Goal: Task Accomplishment & Management: Manage account settings

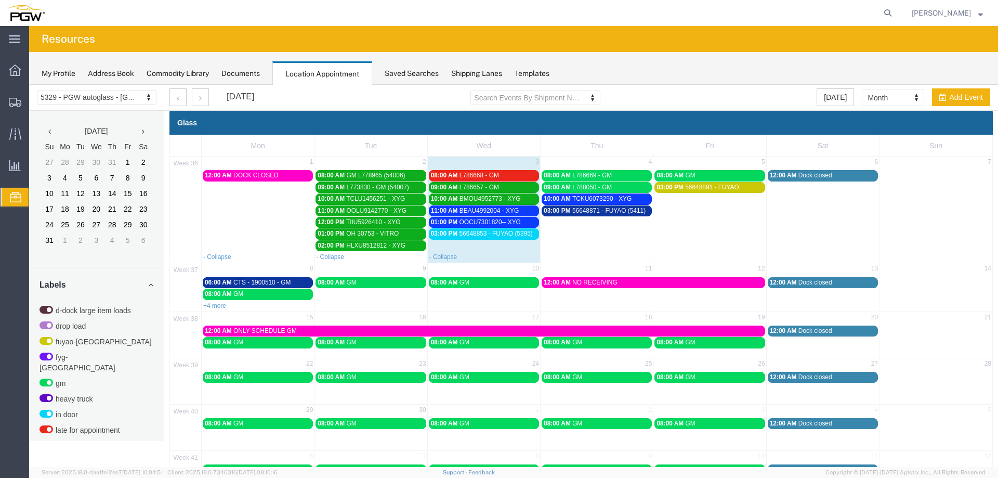
drag, startPoint x: 568, startPoint y: 245, endPoint x: 581, endPoint y: 176, distance: 70.9
click at [568, 245] on td "03:00 PM 56648871 - FUYAO (5411)" at bounding box center [597, 228] width 113 height 47
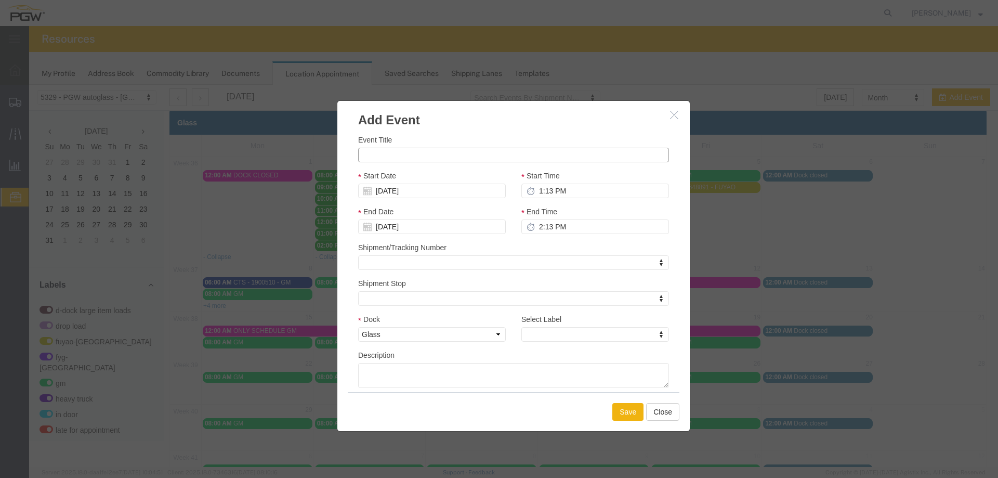
click at [411, 150] on input "Event Title" at bounding box center [513, 155] width 311 height 15
paste input "CAAU6981269"
type input "CAAU6981269 - XYG"
click at [536, 188] on input "1:13 PM" at bounding box center [596, 191] width 148 height 15
type input "20:13 PM"
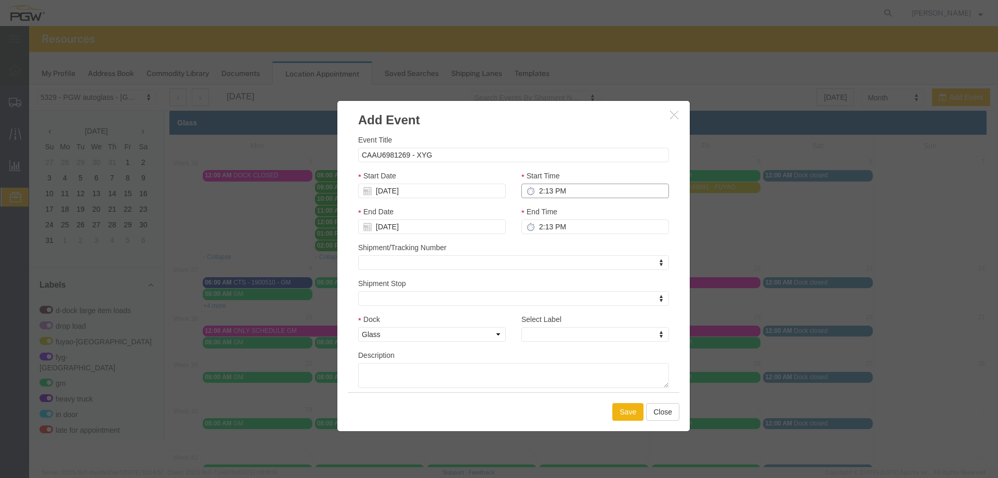
type input "3:13 PM"
type input "8:13 PM"
type input "9:13 PM"
type input "2:13 PM"
type input "3:13 PM"
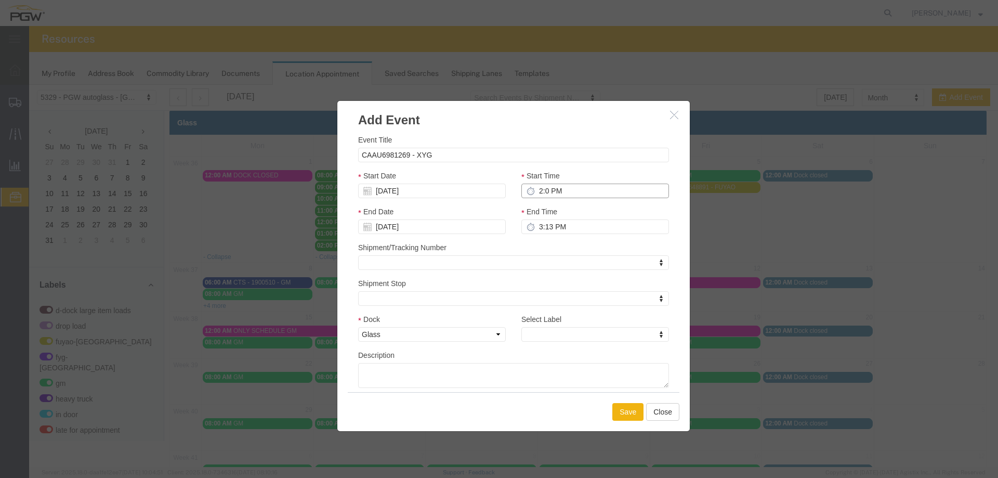
type input "2:00 PM"
type input "3:00 PM"
type input "2:00 PM"
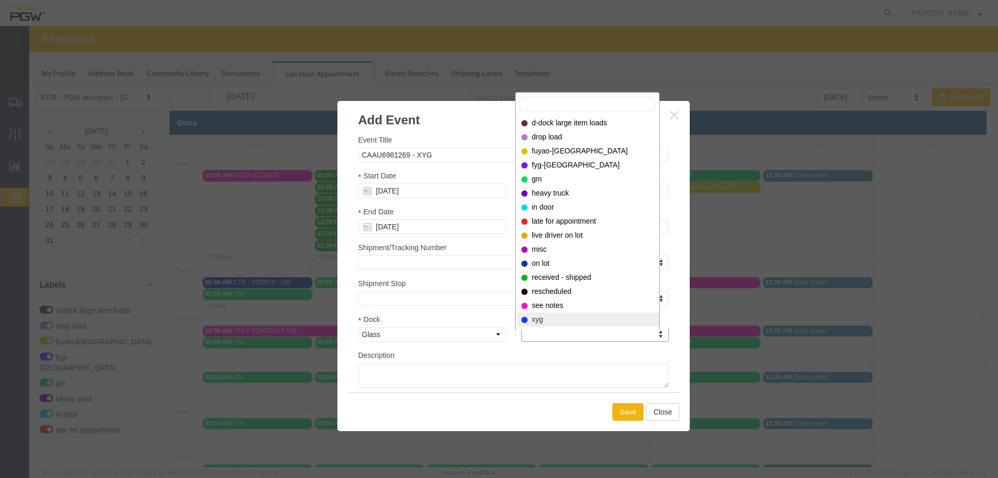
select select "12920"
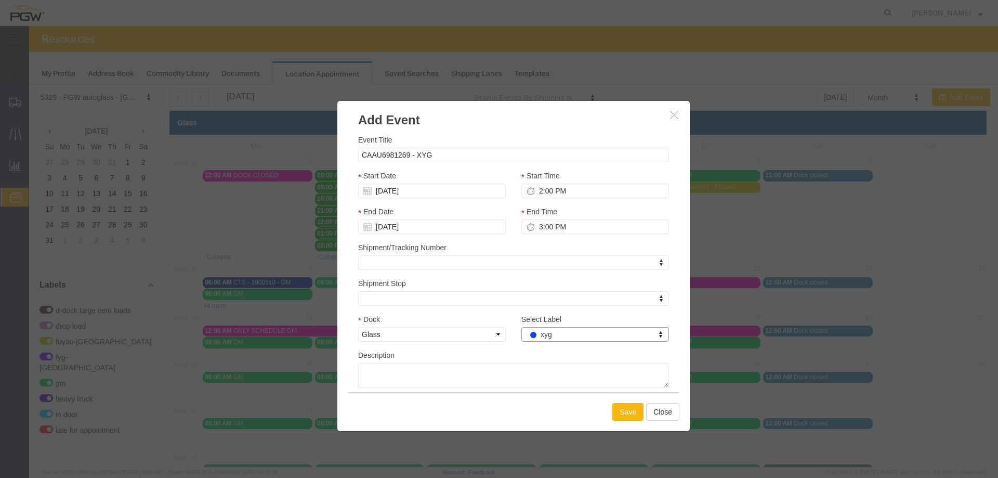
click at [613, 412] on button "Save" at bounding box center [628, 412] width 31 height 18
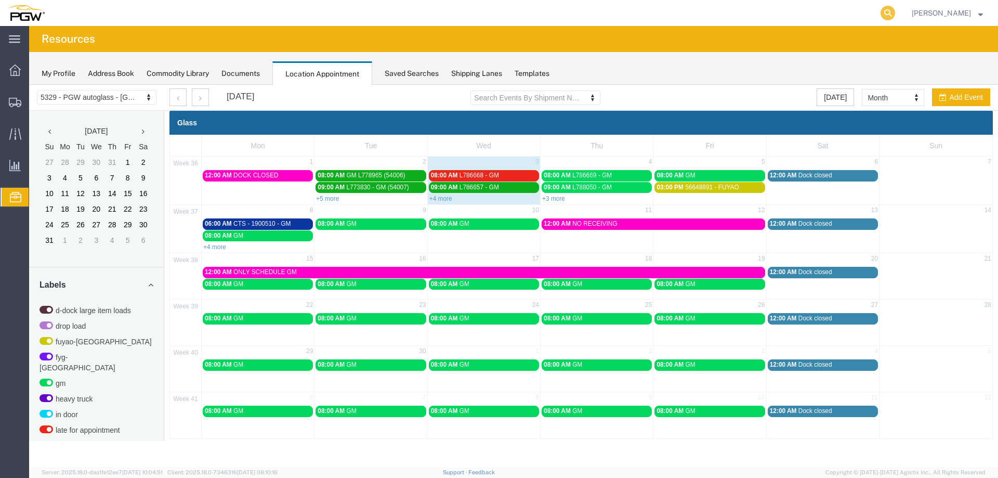
click at [891, 16] on icon at bounding box center [888, 13] width 15 height 15
paste input "56600097"
type input "56600097"
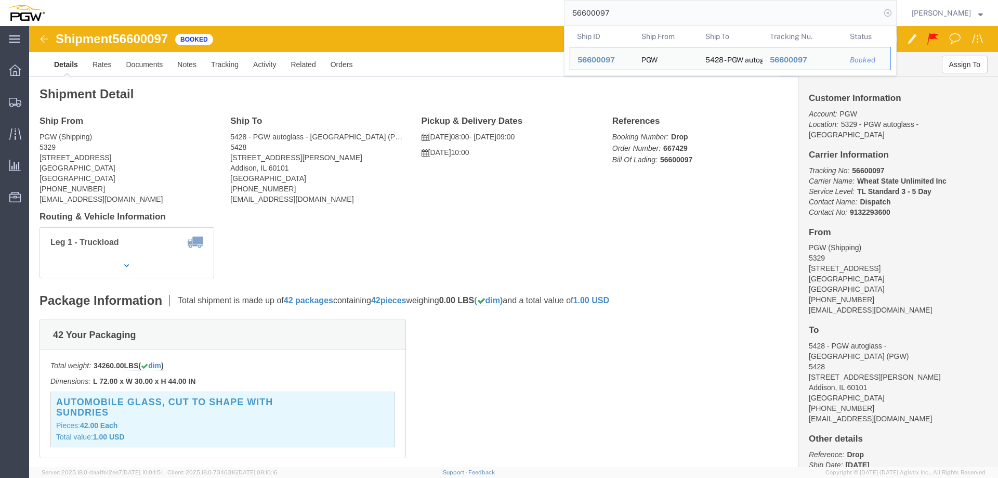
click at [894, 16] on icon at bounding box center [888, 13] width 15 height 15
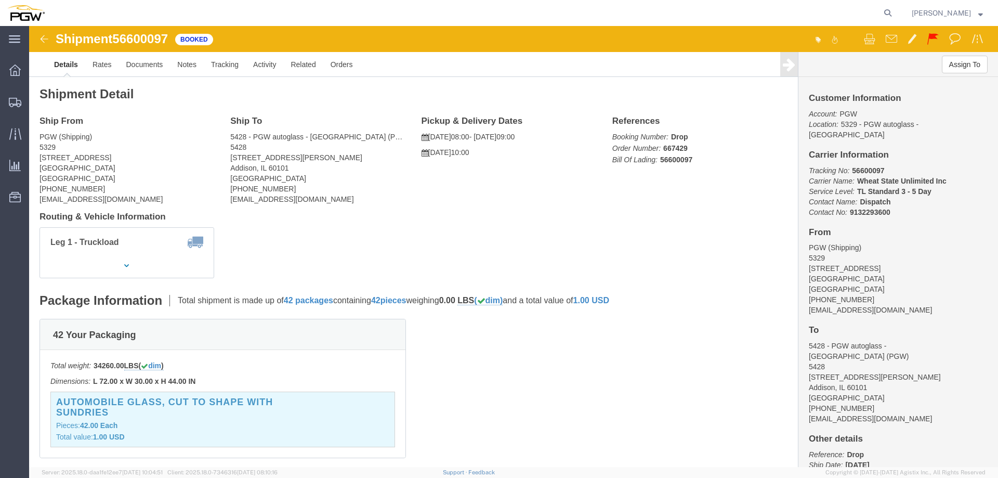
click at [0, 0] on span "Location Appointment" at bounding box center [0, 0] width 0 height 0
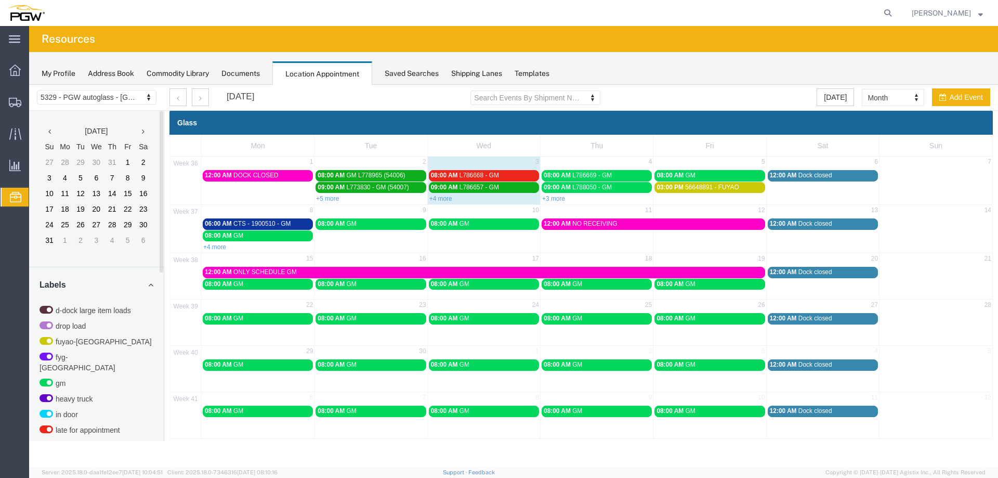
scroll to position [335, 0]
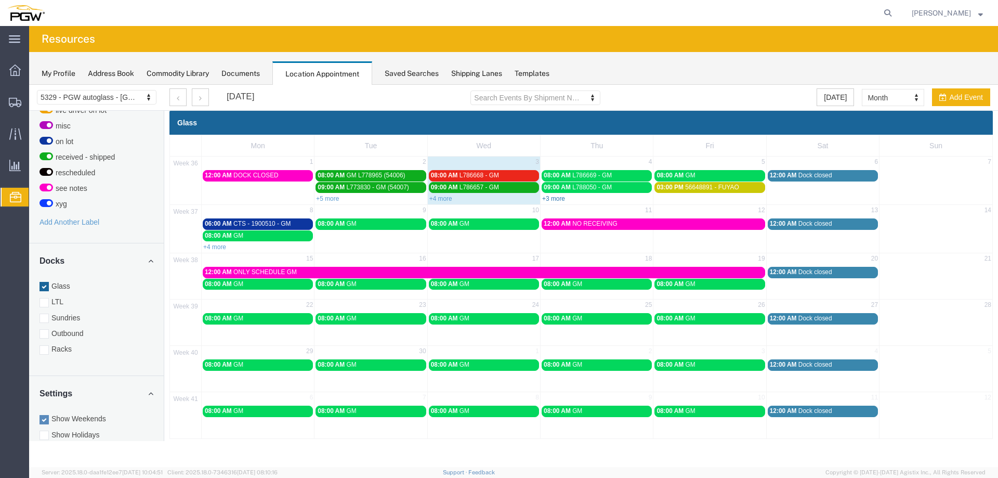
click at [559, 201] on link "+3 more" at bounding box center [553, 198] width 23 height 7
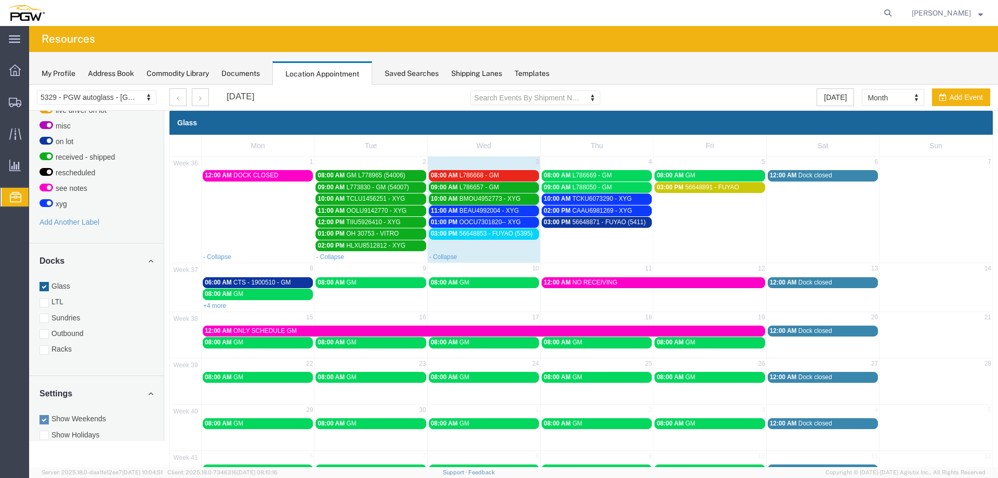
click at [506, 210] on span "BEAU4992004 - XYG" at bounding box center [489, 210] width 59 height 7
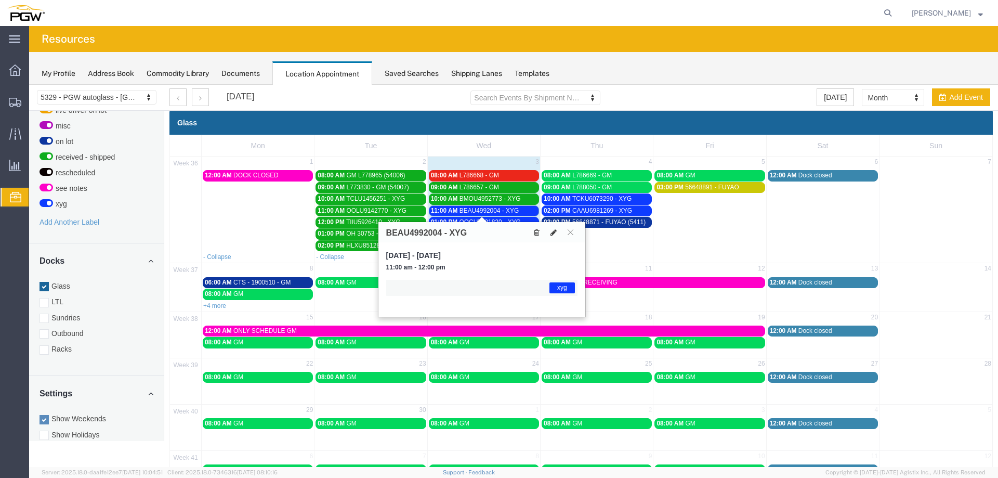
click at [553, 230] on icon at bounding box center [554, 232] width 6 height 7
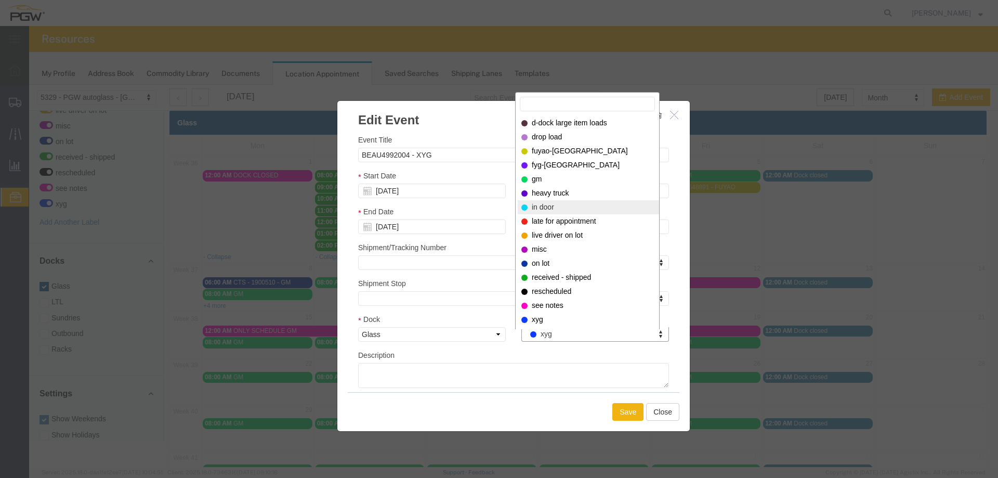
select select "220"
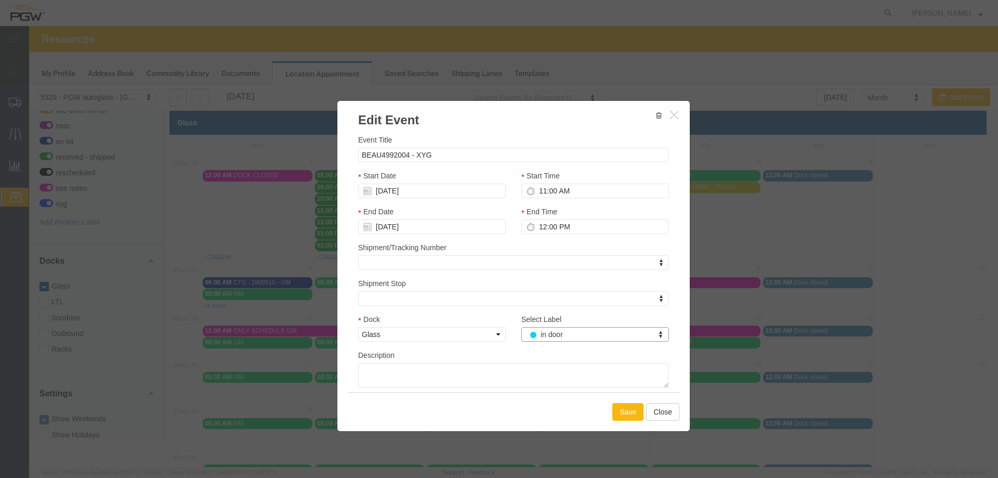
click at [619, 412] on button "Save" at bounding box center [628, 412] width 31 height 18
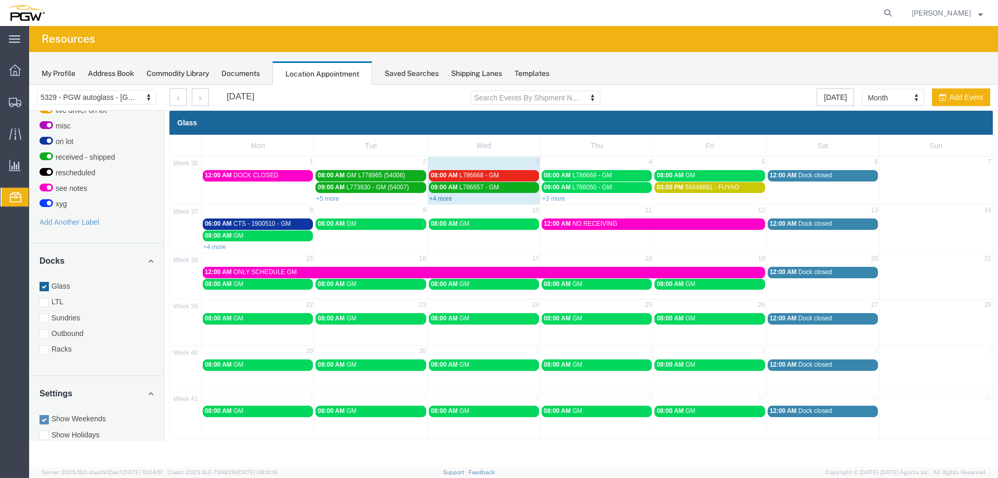
click at [444, 201] on link "+4 more" at bounding box center [441, 198] width 23 height 7
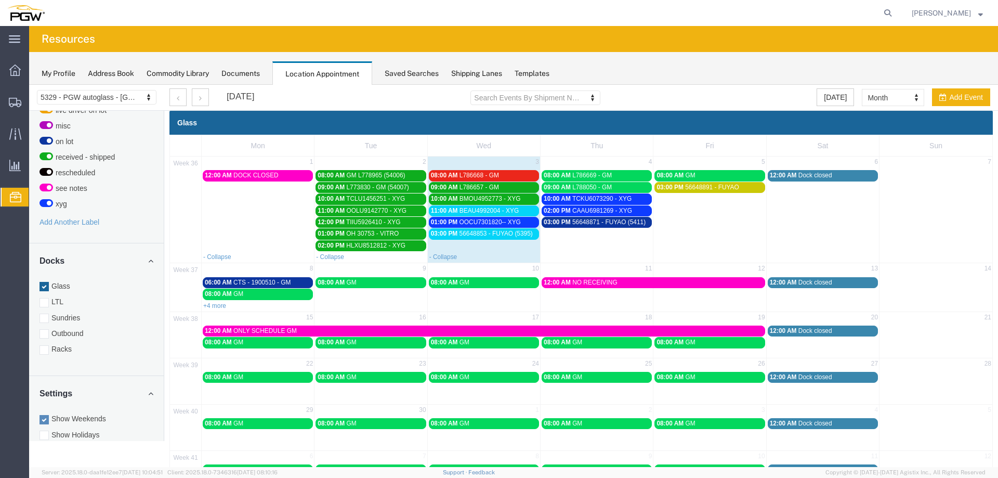
click at [450, 220] on span "01:00 PM" at bounding box center [444, 221] width 27 height 7
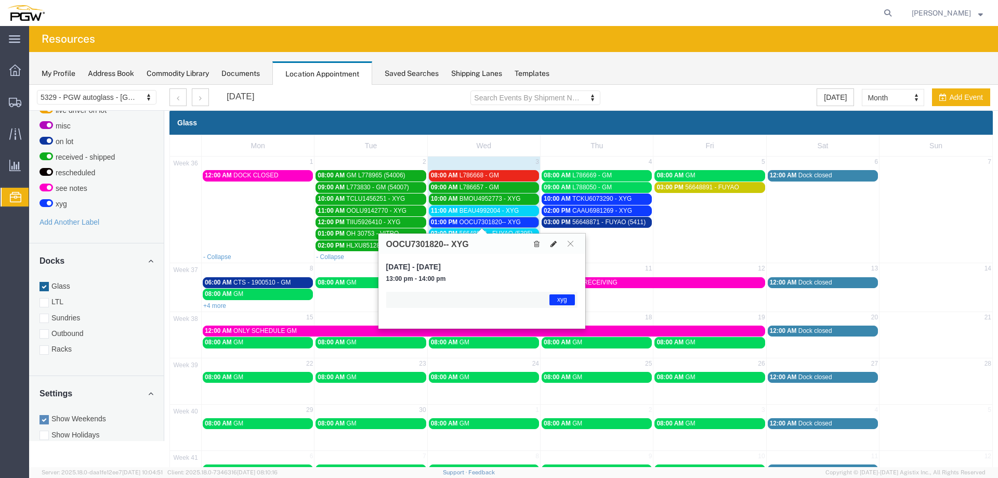
click at [554, 244] on icon at bounding box center [554, 243] width 6 height 7
select select "1"
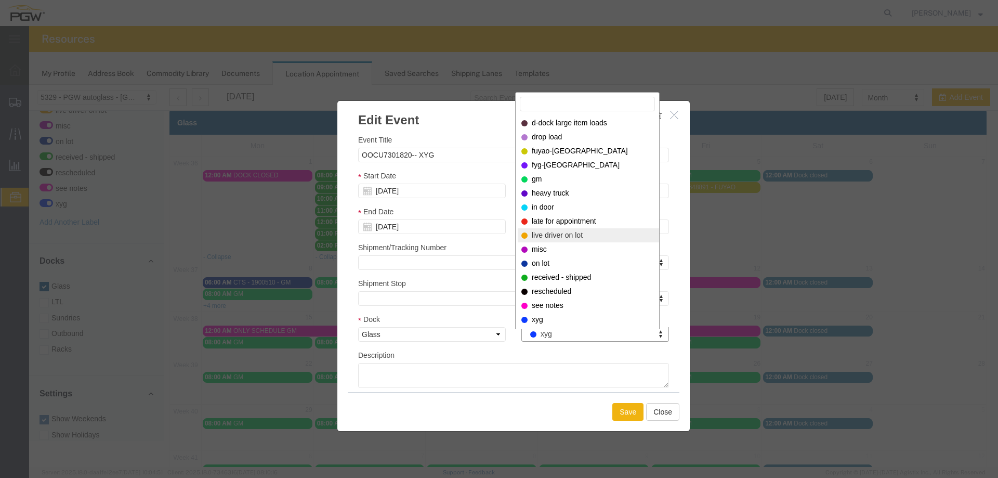
select select "521"
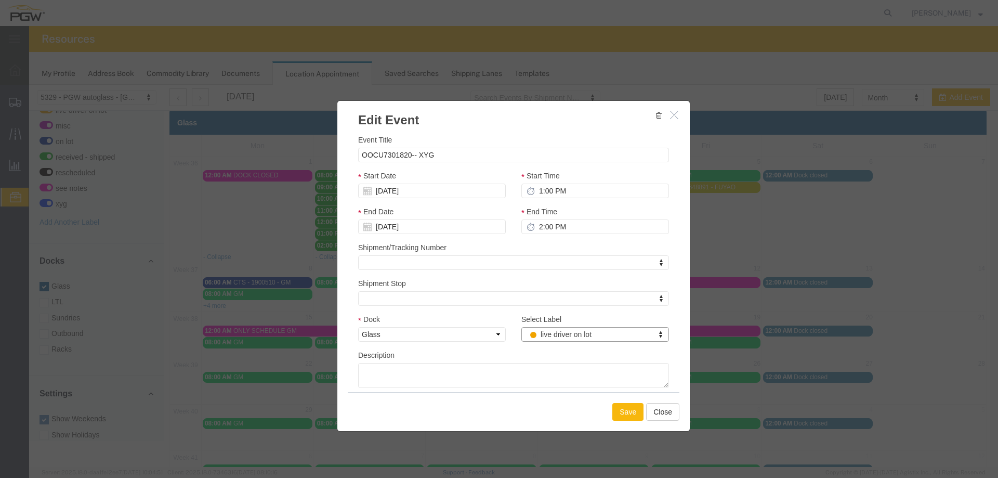
click at [619, 416] on button "Save" at bounding box center [628, 412] width 31 height 18
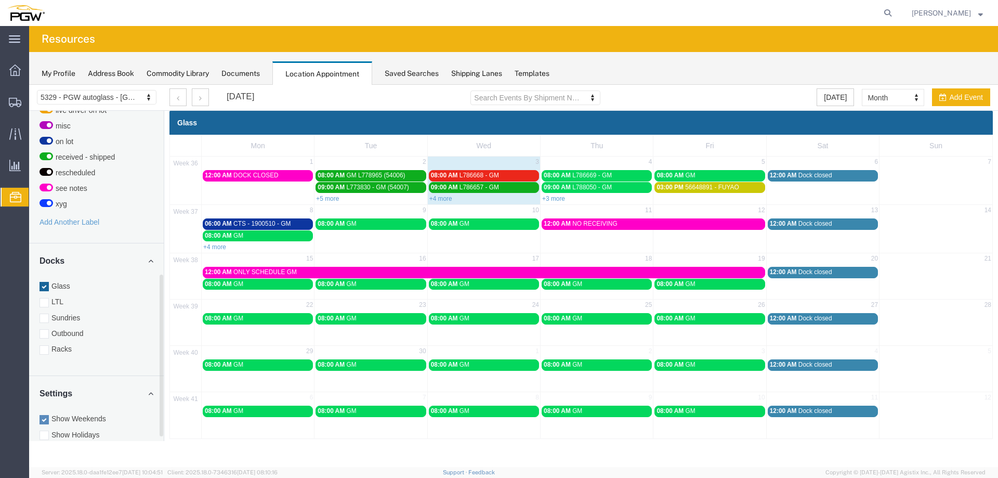
drag, startPoint x: 74, startPoint y: 309, endPoint x: 72, endPoint y: 295, distance: 14.1
click at [74, 313] on label "Sundries" at bounding box center [97, 318] width 114 height 10
click at [29, 85] on input "Sundries" at bounding box center [29, 85] width 0 height 0
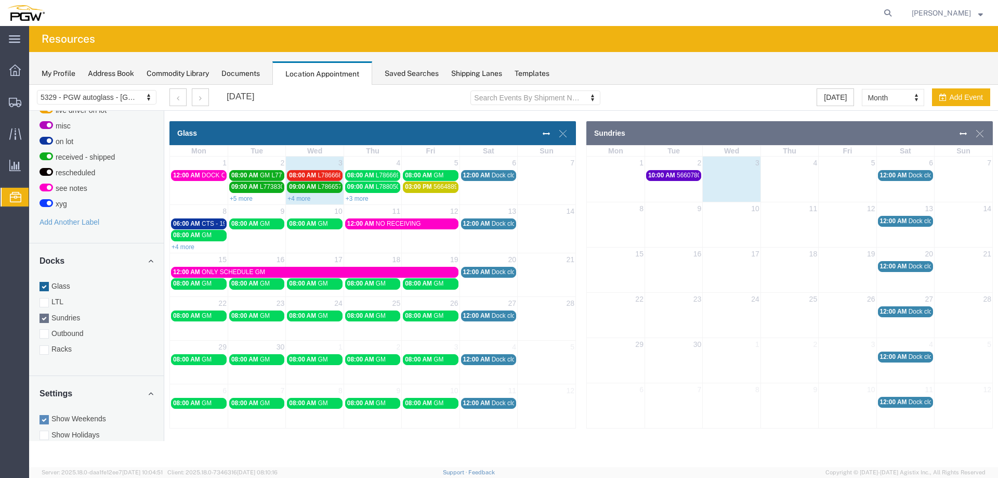
click at [838, 177] on td at bounding box center [848, 175] width 58 height 12
select select "4"
select select
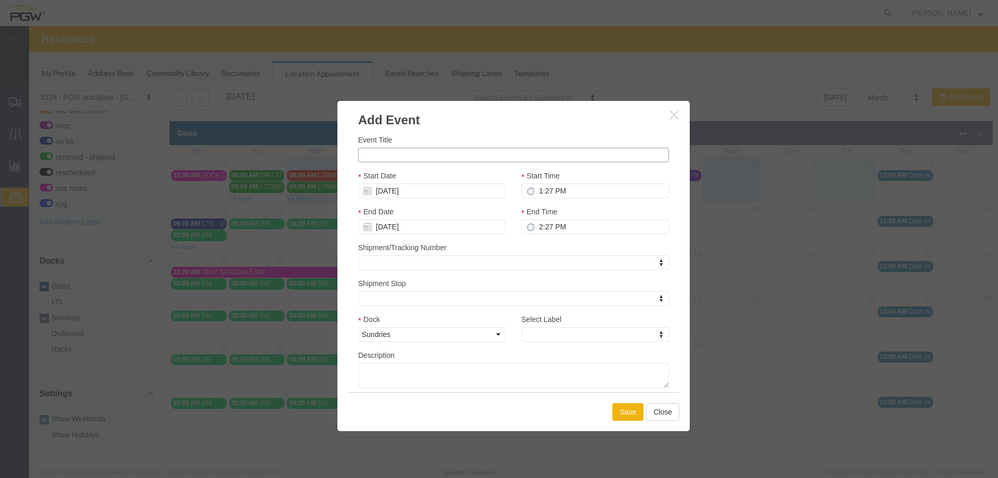
click at [536, 158] on input "Event Title" at bounding box center [513, 155] width 311 height 15
type input "CUSTOM GLASS"
click at [537, 185] on input "1:27 PM" at bounding box center [596, 191] width 148 height 15
type input "8:27 PM"
type input "9:27 PM"
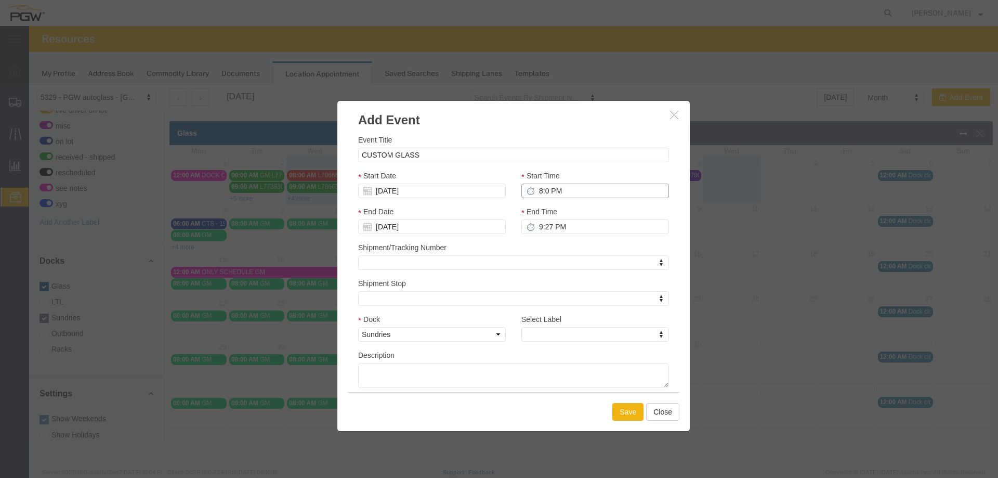
type input "8:00 PM"
type input "9:00 PM"
type input "8:00 AM"
type input "9:00 AM"
type input "8:00 AM"
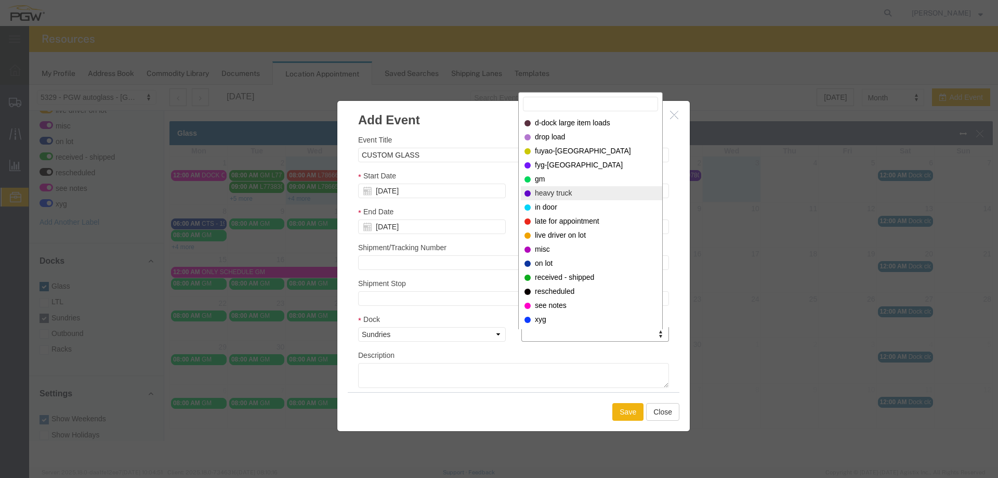
select select "12900"
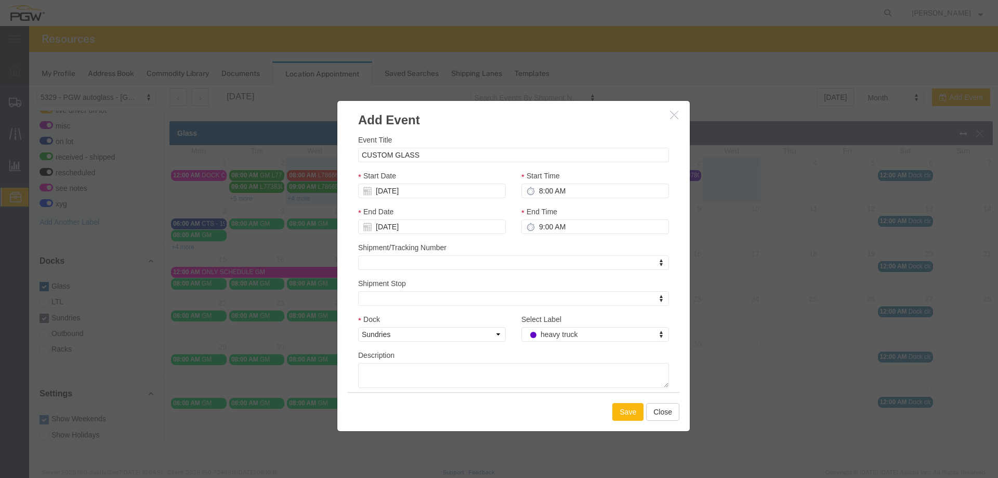
click at [615, 411] on button "Save" at bounding box center [628, 412] width 31 height 18
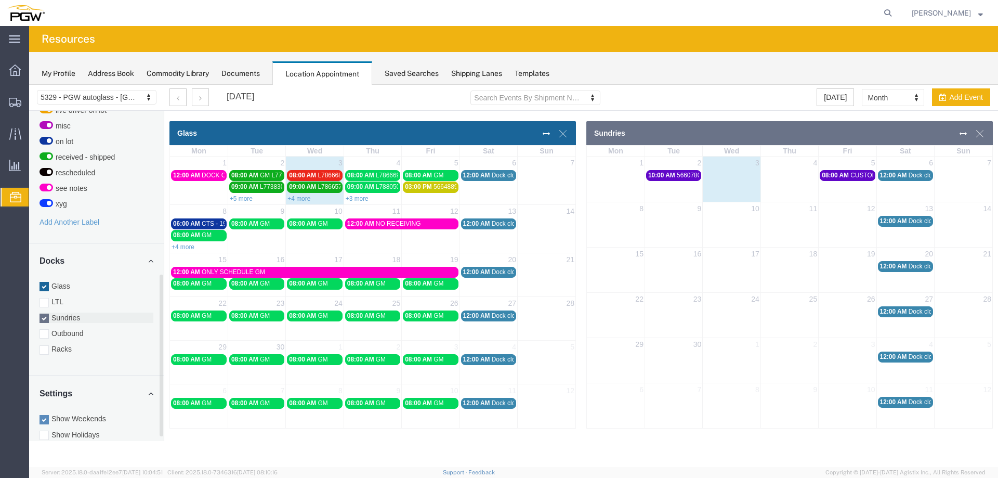
click at [64, 313] on label "Sundries" at bounding box center [97, 318] width 114 height 10
click at [29, 85] on input "Sundries" at bounding box center [29, 85] width 0 height 0
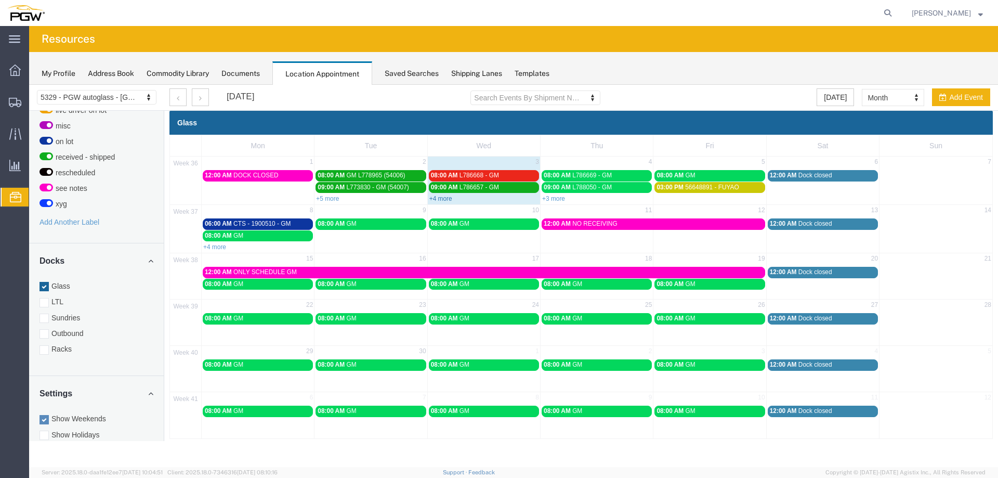
click at [448, 199] on link "+4 more" at bounding box center [441, 198] width 23 height 7
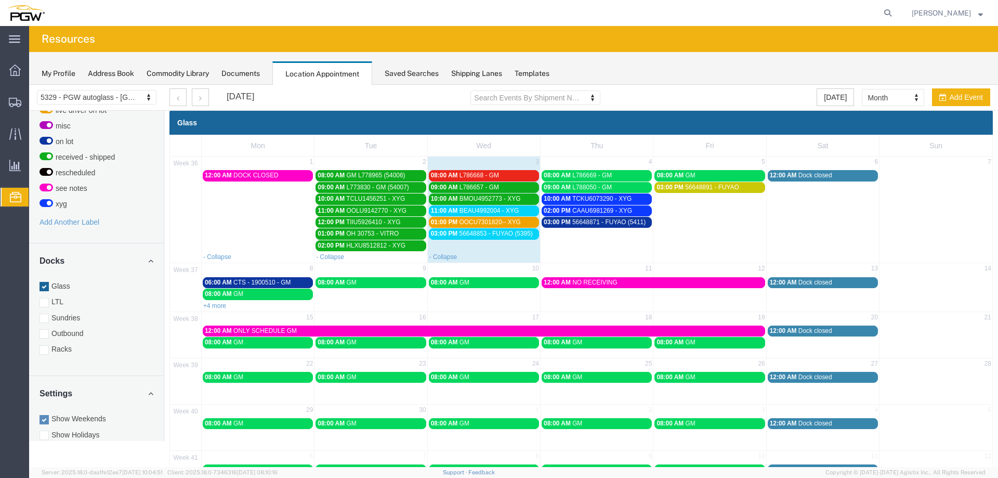
click at [492, 237] on span "56648853 - FUYAO (5395)" at bounding box center [496, 233] width 73 height 7
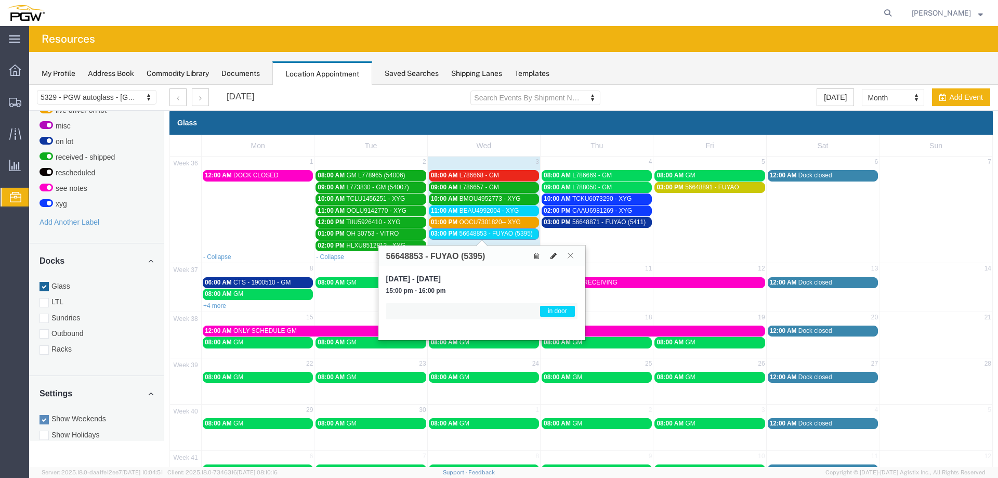
click at [549, 252] on button at bounding box center [554, 255] width 15 height 11
select select "1"
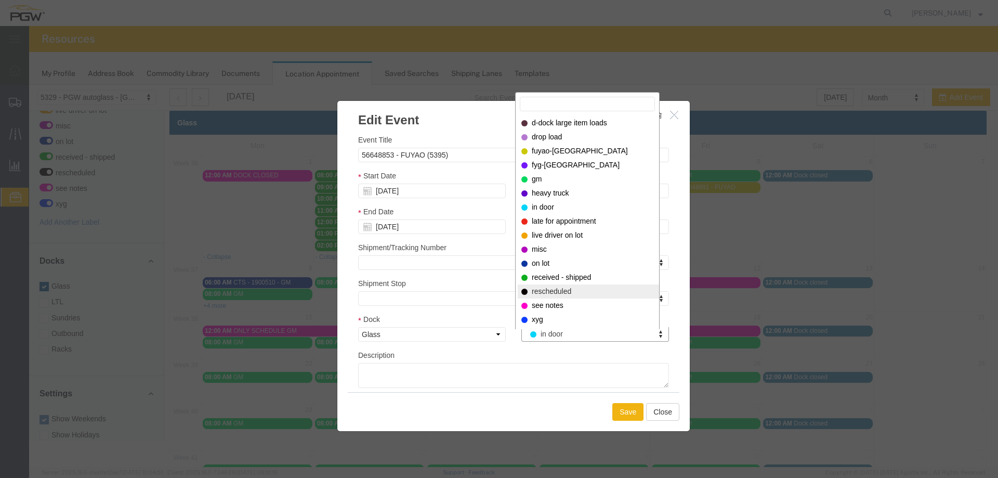
select select "200"
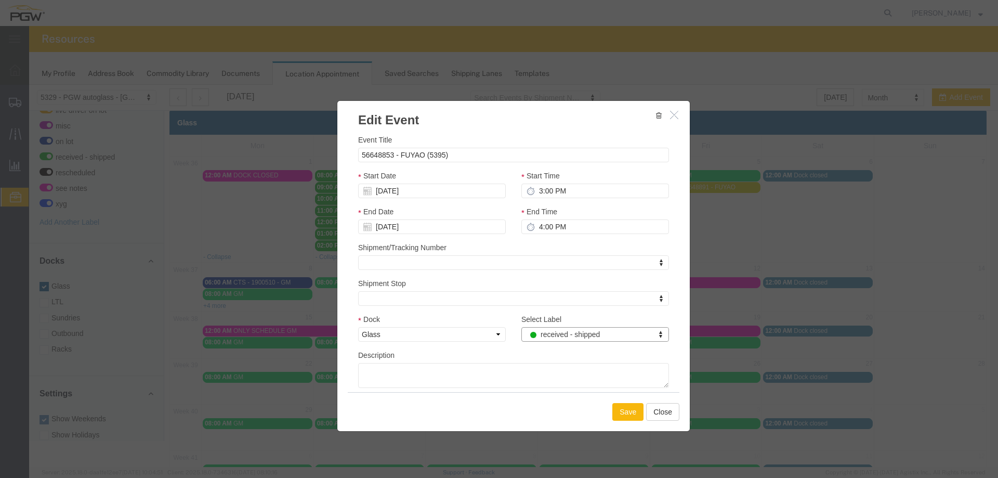
click at [620, 413] on button "Save" at bounding box center [628, 412] width 31 height 18
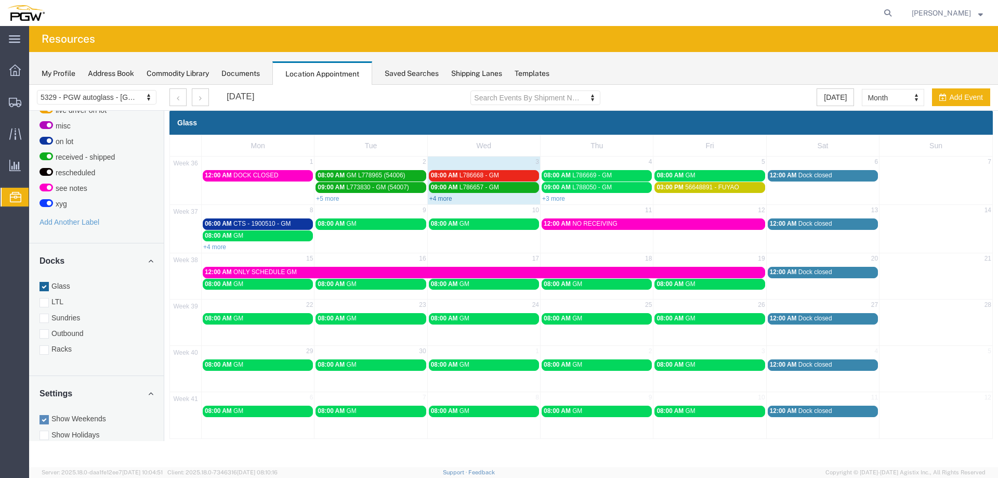
click at [444, 199] on link "+4 more" at bounding box center [441, 198] width 23 height 7
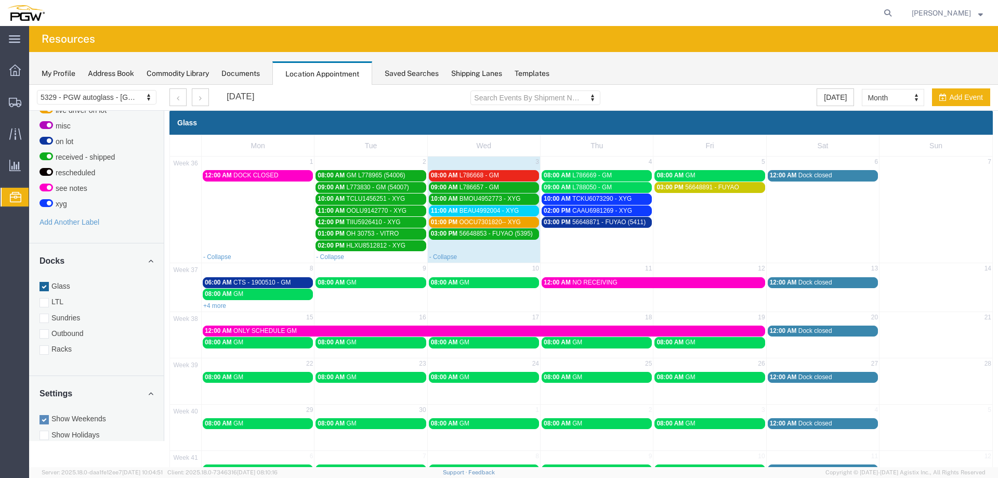
click at [462, 226] on div "01:00 PM OOCU7301820-- XYG" at bounding box center [484, 222] width 106 height 8
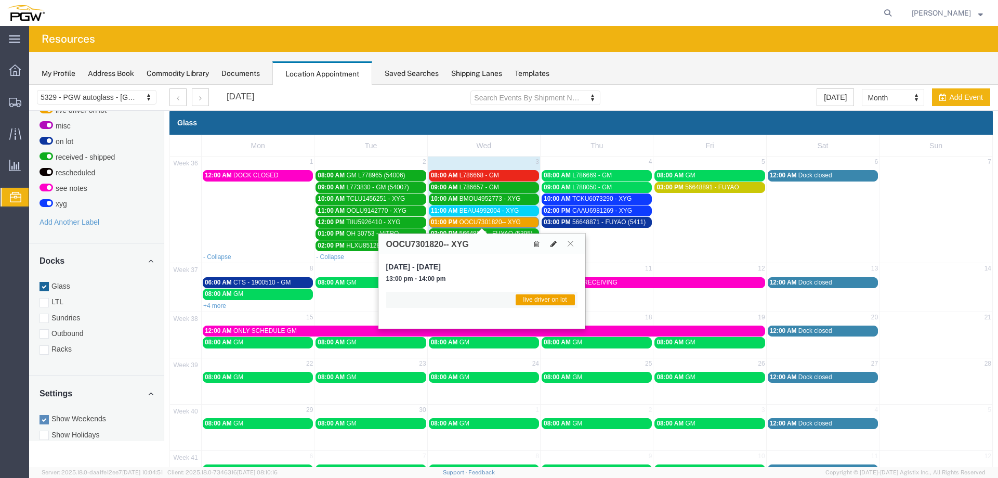
click at [554, 245] on icon at bounding box center [554, 243] width 6 height 7
select select "1"
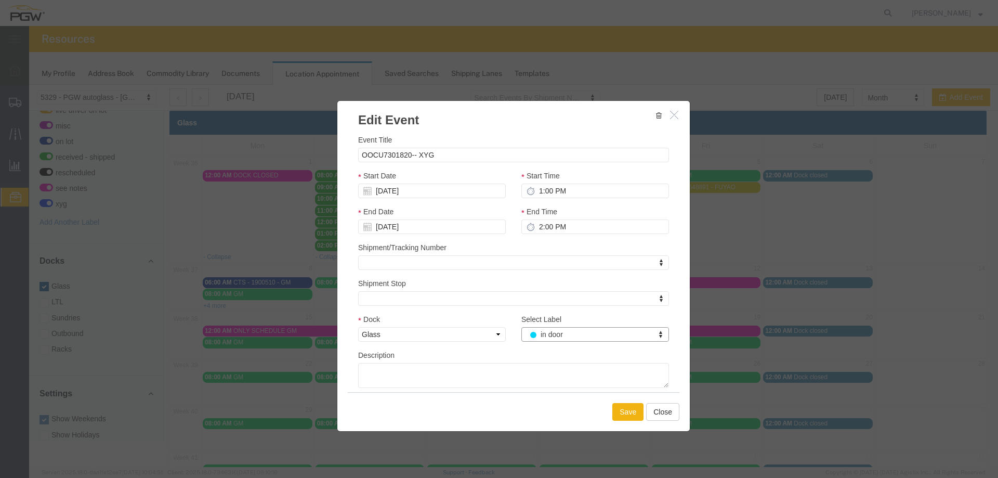
select select "220"
click at [622, 418] on button "Save" at bounding box center [628, 412] width 31 height 18
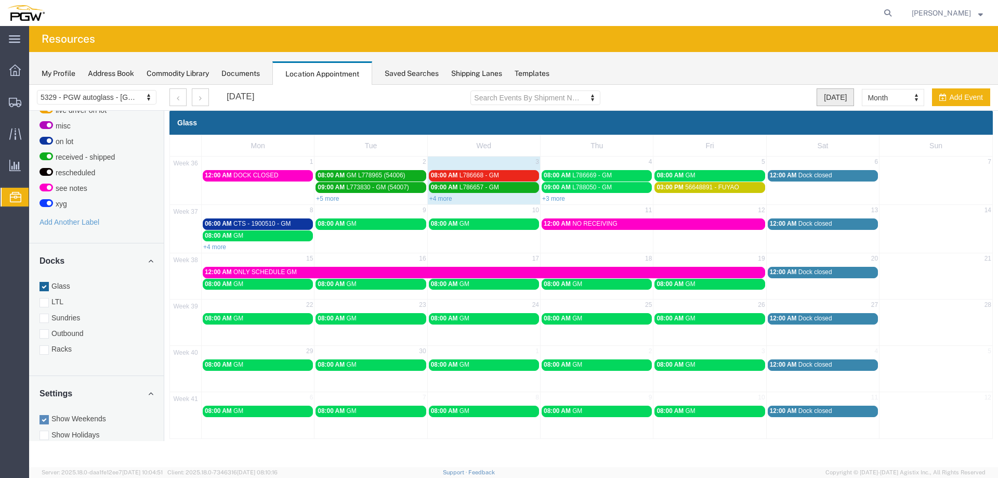
click at [840, 96] on button "[DATE]" at bounding box center [835, 97] width 37 height 18
select select "agendaDay"
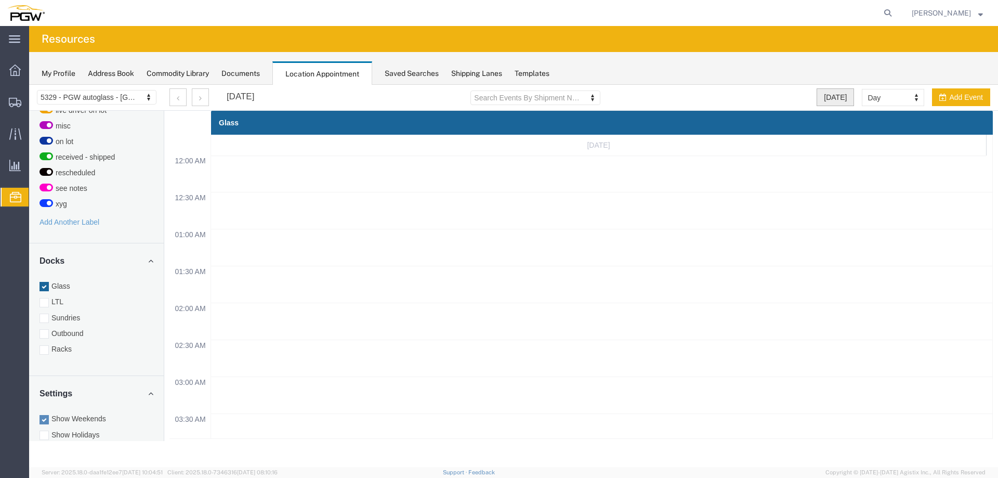
scroll to position [444, 0]
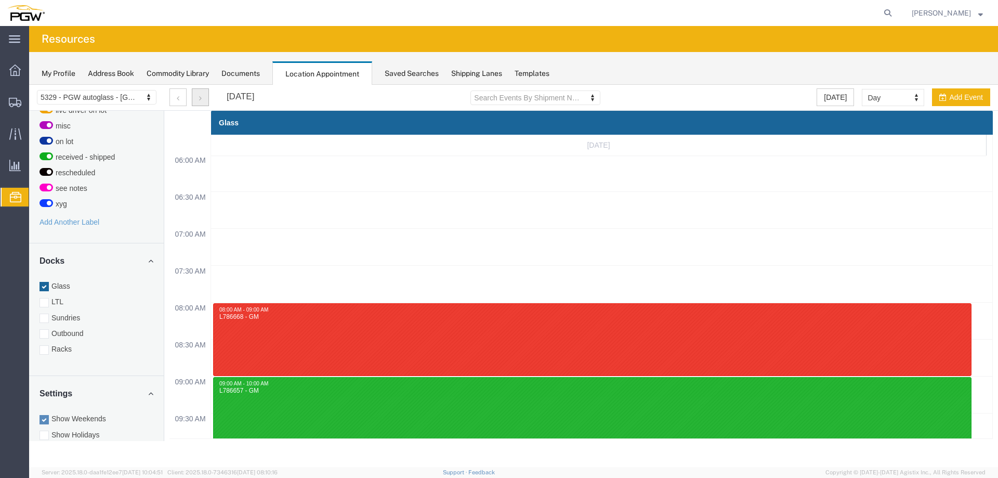
click at [203, 100] on button "button" at bounding box center [200, 97] width 17 height 18
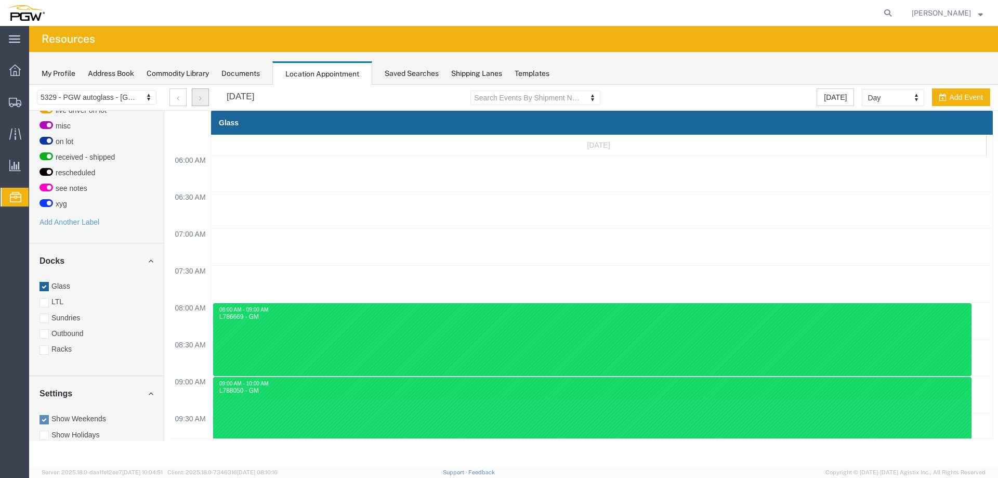
click at [203, 100] on button "button" at bounding box center [200, 97] width 17 height 18
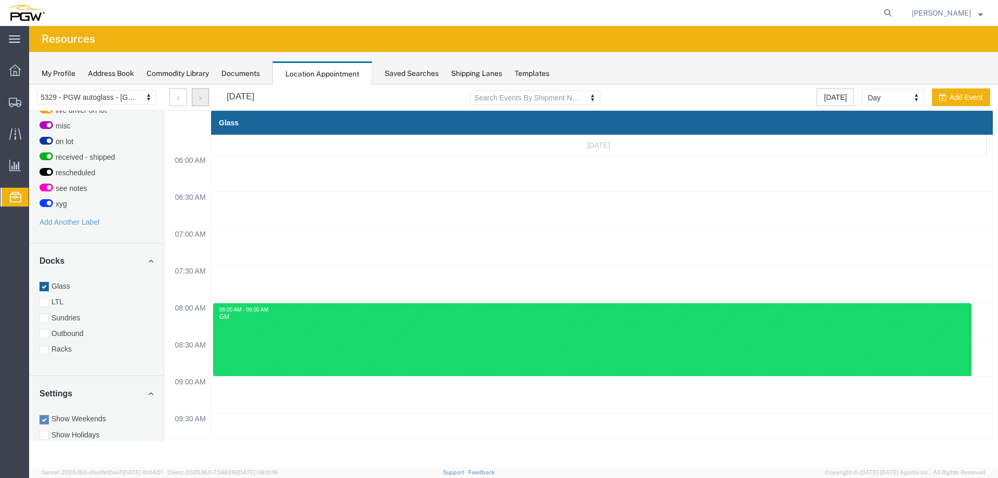
click at [203, 100] on button "button" at bounding box center [200, 97] width 17 height 18
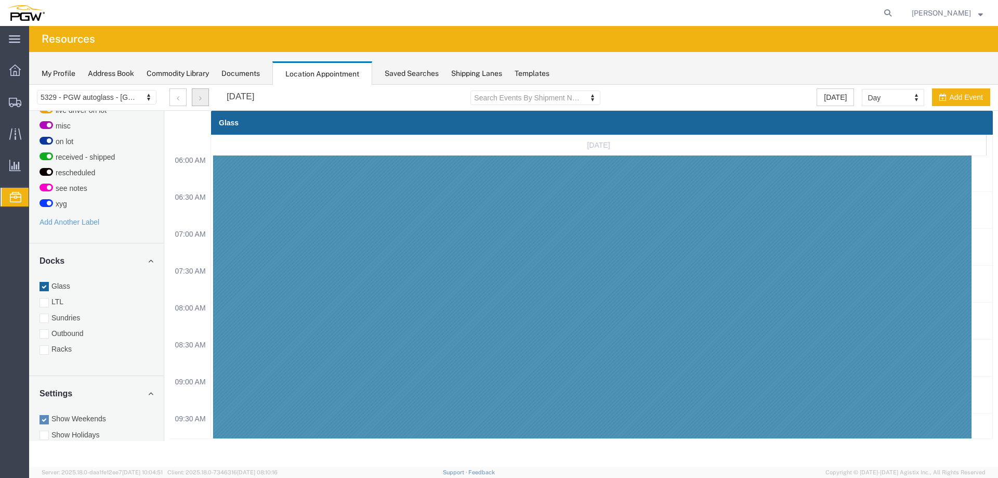
click at [203, 100] on button "button" at bounding box center [200, 97] width 17 height 18
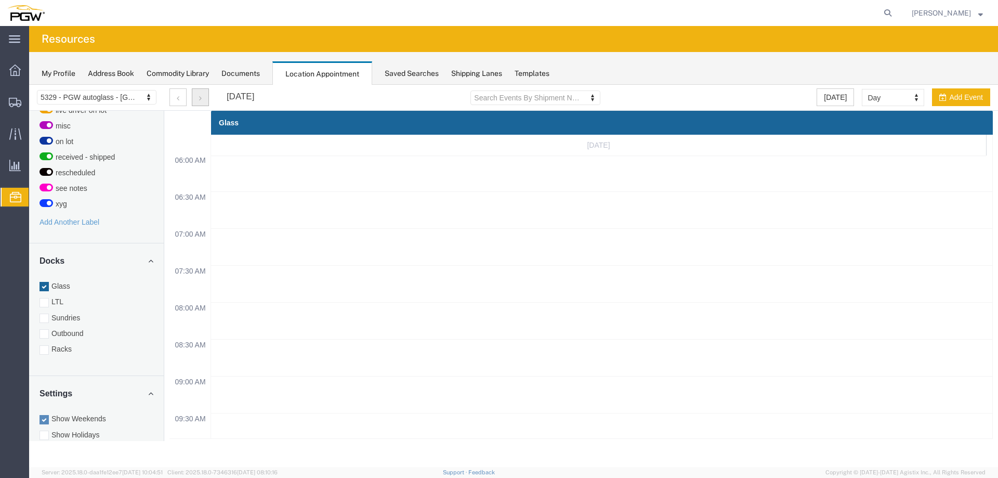
click at [203, 100] on button "button" at bounding box center [200, 97] width 17 height 18
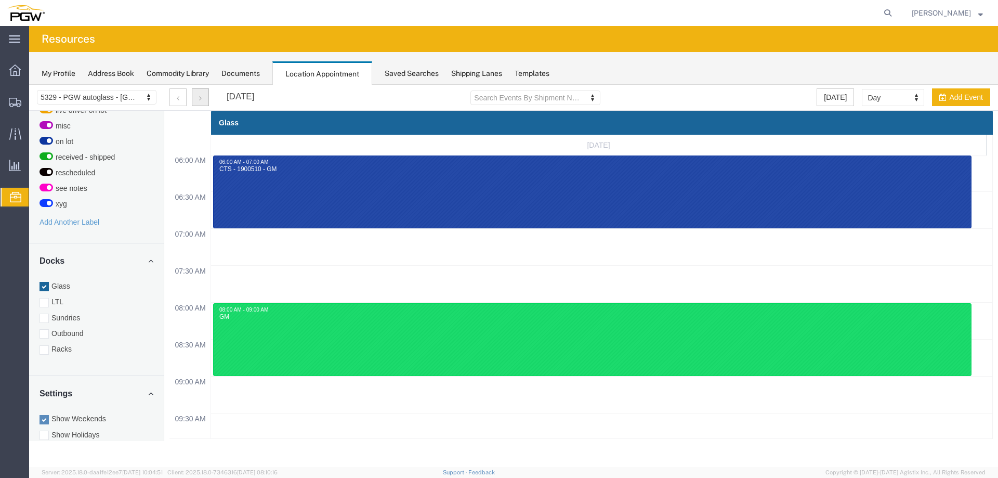
click at [203, 100] on button "button" at bounding box center [200, 97] width 17 height 18
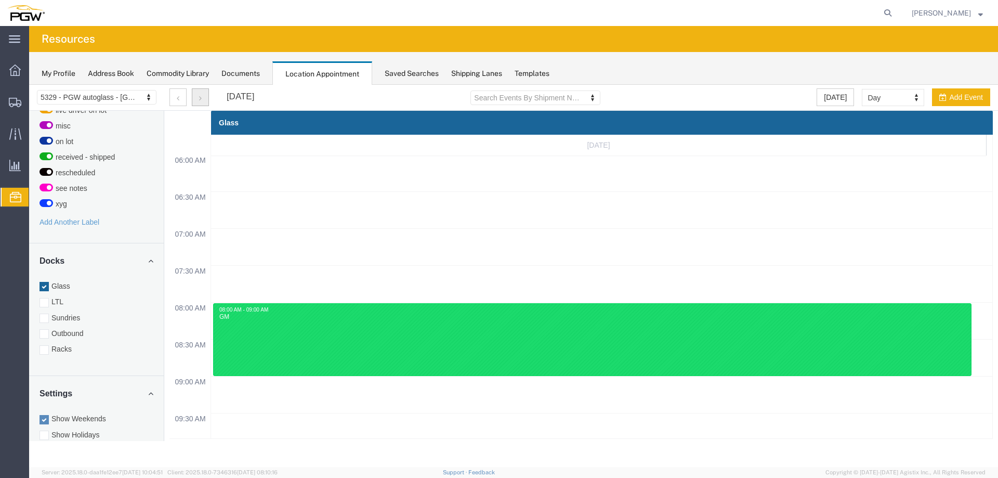
click at [203, 100] on button "button" at bounding box center [200, 97] width 17 height 18
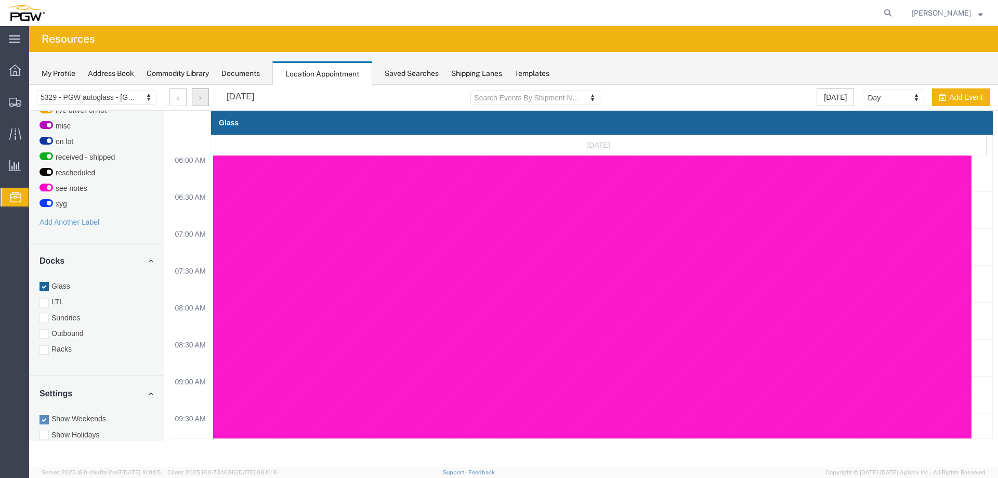
click at [203, 100] on button "button" at bounding box center [200, 97] width 17 height 18
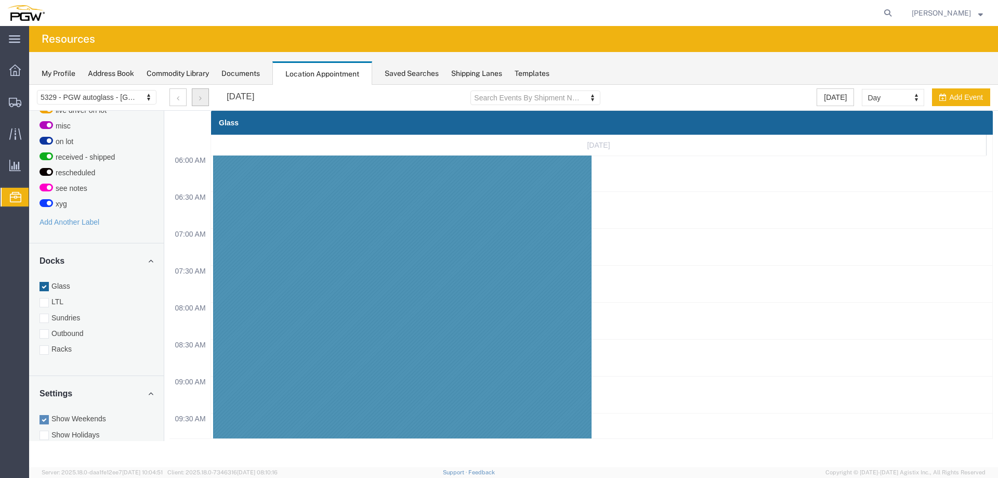
click at [203, 100] on button "button" at bounding box center [200, 97] width 17 height 18
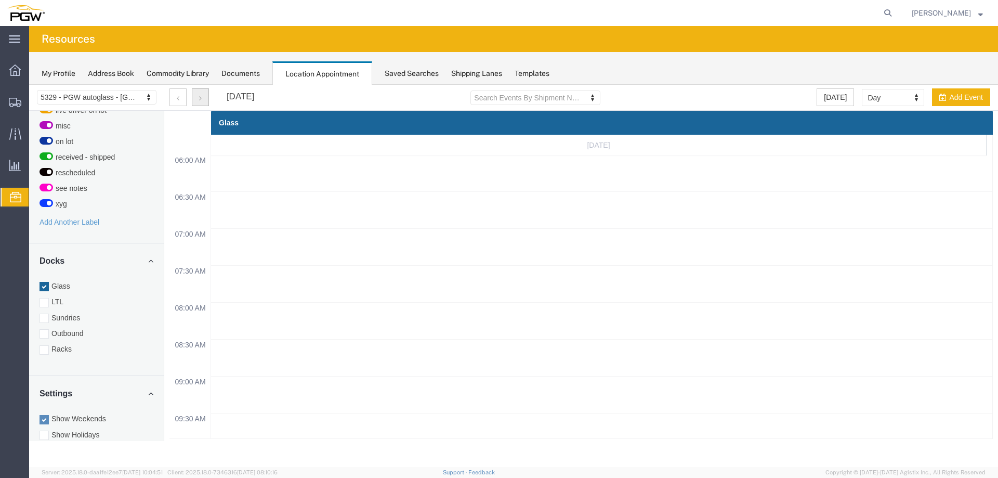
click at [203, 100] on button "button" at bounding box center [200, 97] width 17 height 18
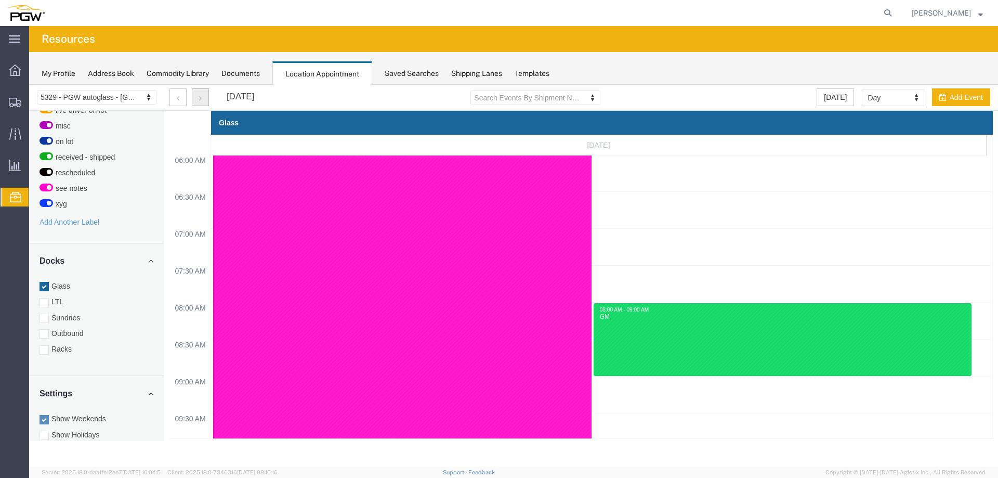
click at [203, 100] on button "button" at bounding box center [200, 97] width 17 height 18
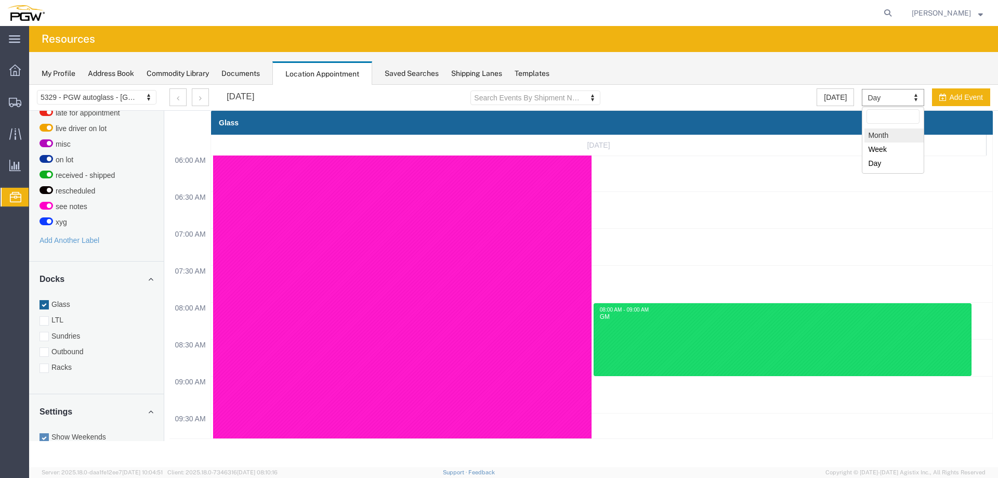
select select "month"
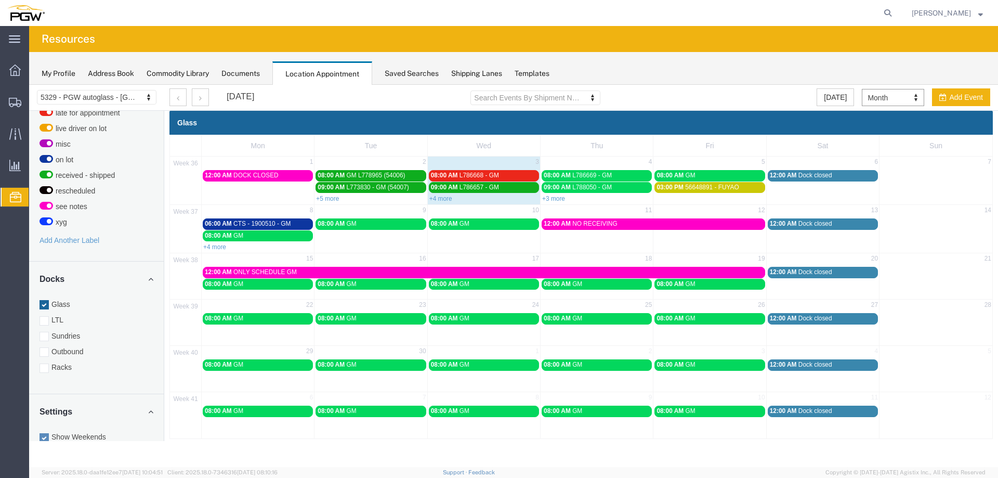
drag, startPoint x: 697, startPoint y: 171, endPoint x: 730, endPoint y: 169, distance: 32.3
click at [697, 171] on link "08:00 AM GM" at bounding box center [710, 175] width 110 height 11
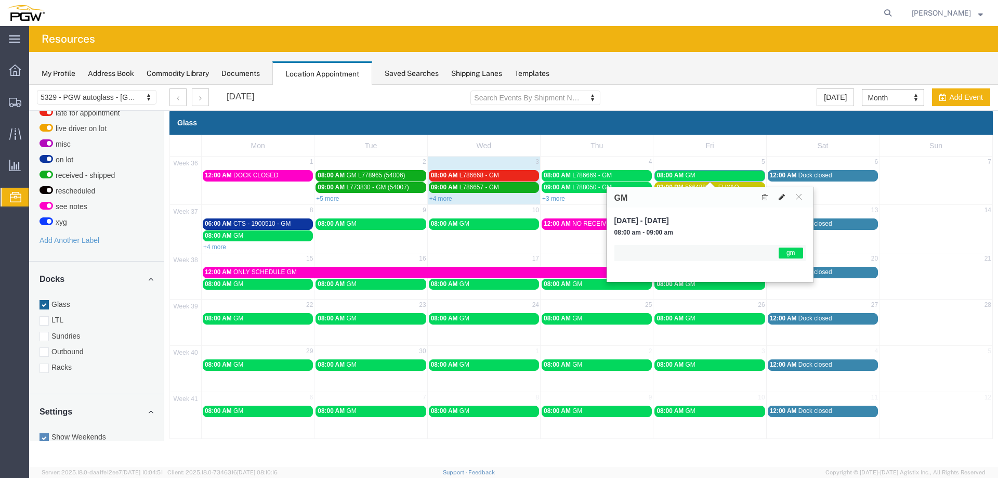
click at [779, 197] on icon at bounding box center [782, 196] width 6 height 7
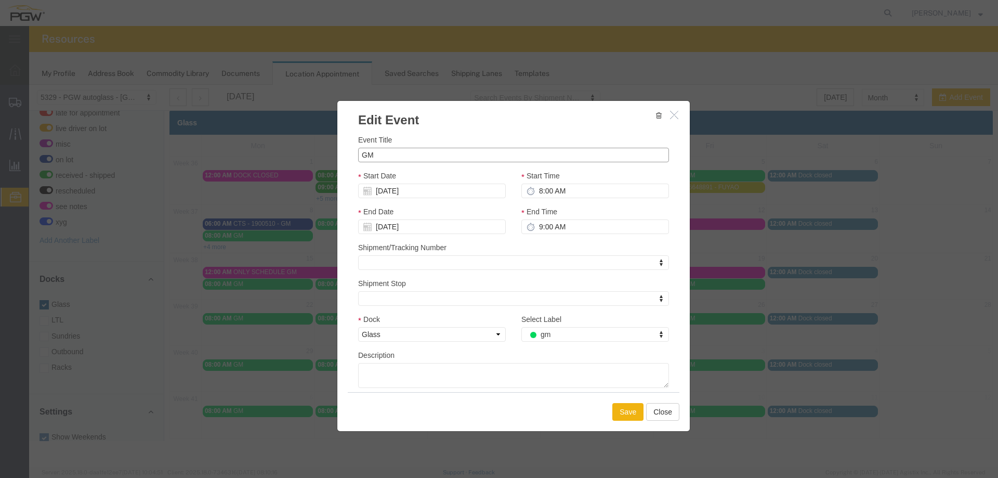
click at [359, 150] on input "GM" at bounding box center [513, 155] width 311 height 15
paste input "L788139"
type input "L788139 - GM"
click at [627, 412] on button "Save" at bounding box center [628, 412] width 31 height 18
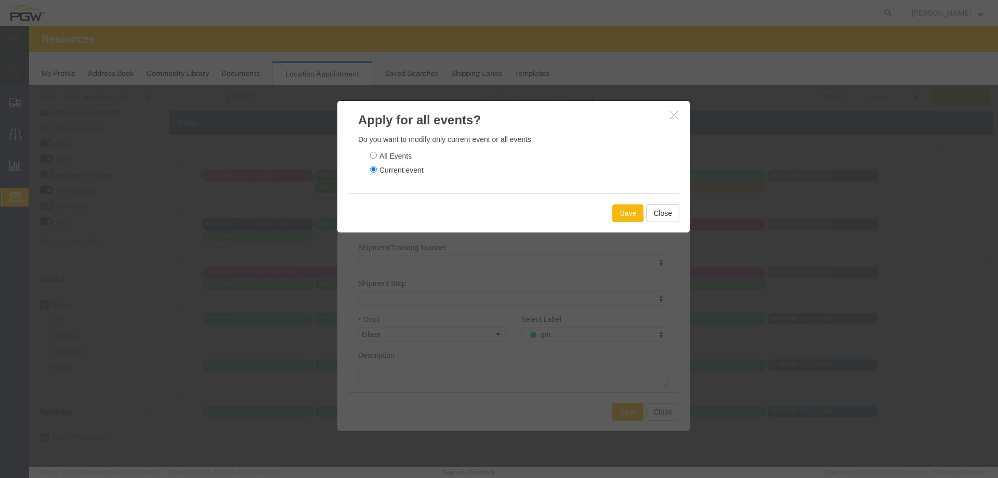
click at [616, 205] on button "Save" at bounding box center [628, 213] width 31 height 18
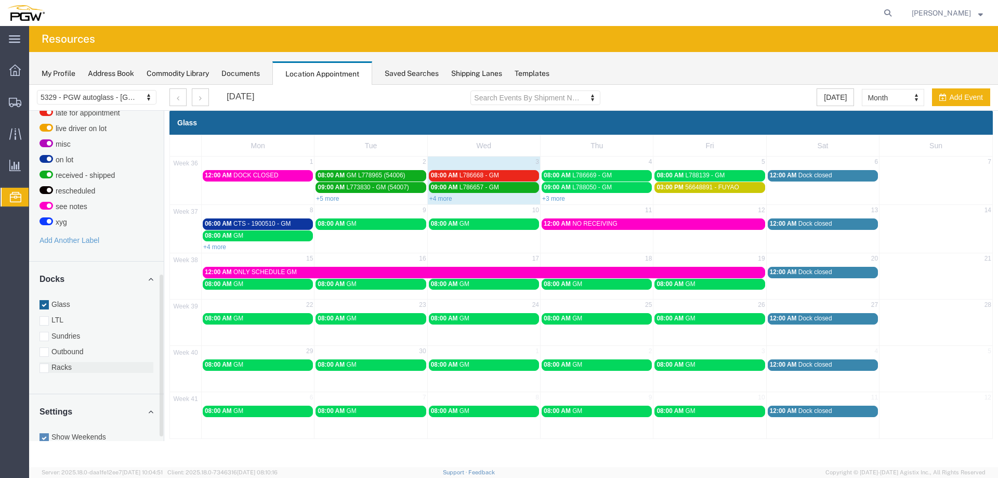
click at [64, 362] on label "Racks" at bounding box center [97, 367] width 114 height 10
click at [29, 85] on input "Racks" at bounding box center [29, 85] width 0 height 0
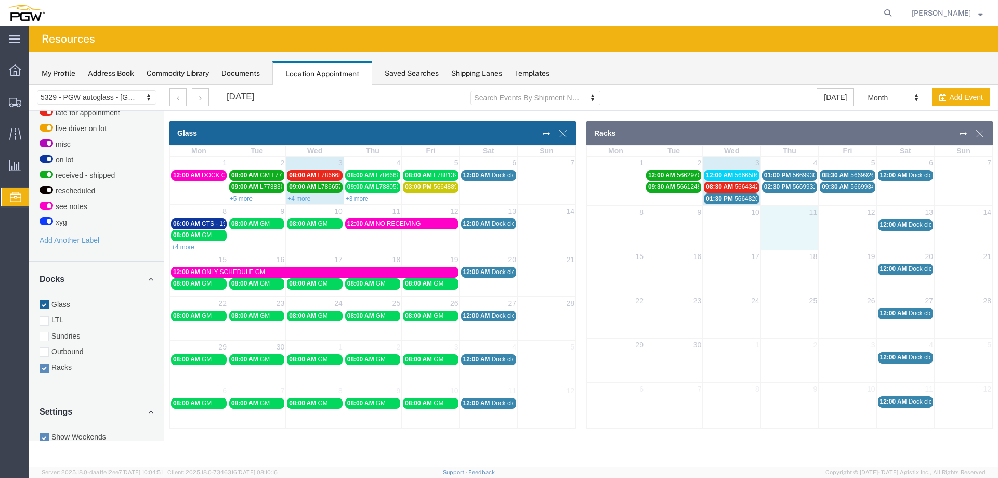
click at [797, 226] on td at bounding box center [790, 224] width 58 height 12
select select "3"
select select
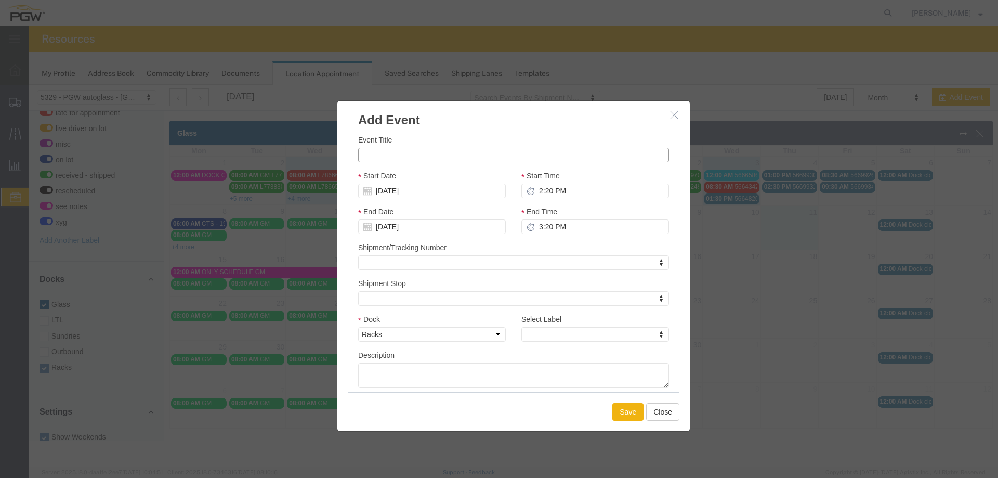
click at [474, 153] on input "Event Title" at bounding box center [513, 155] width 311 height 15
type input "NO RECEIVING PER [PERSON_NAME]"
click at [678, 113] on icon "button" at bounding box center [674, 114] width 8 height 9
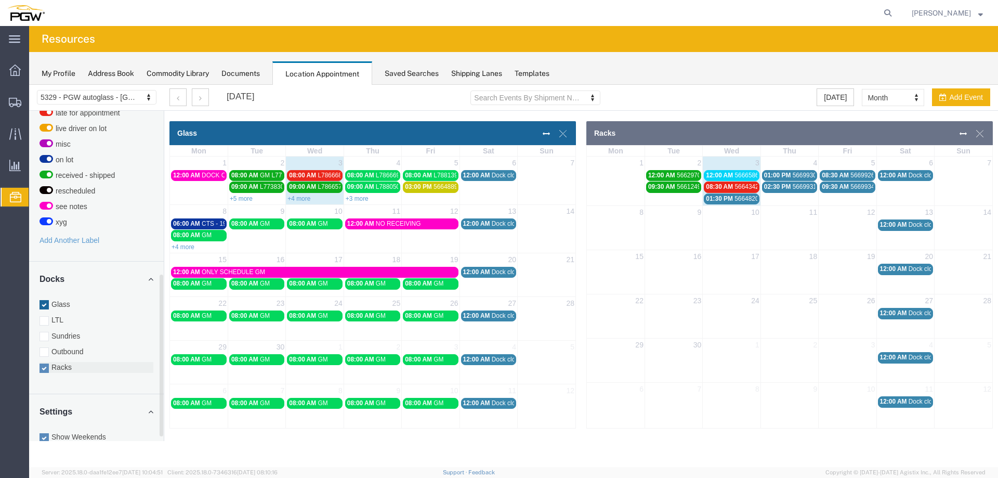
click at [50, 362] on label "Racks" at bounding box center [97, 367] width 114 height 10
click at [29, 85] on input "Racks" at bounding box center [29, 85] width 0 height 0
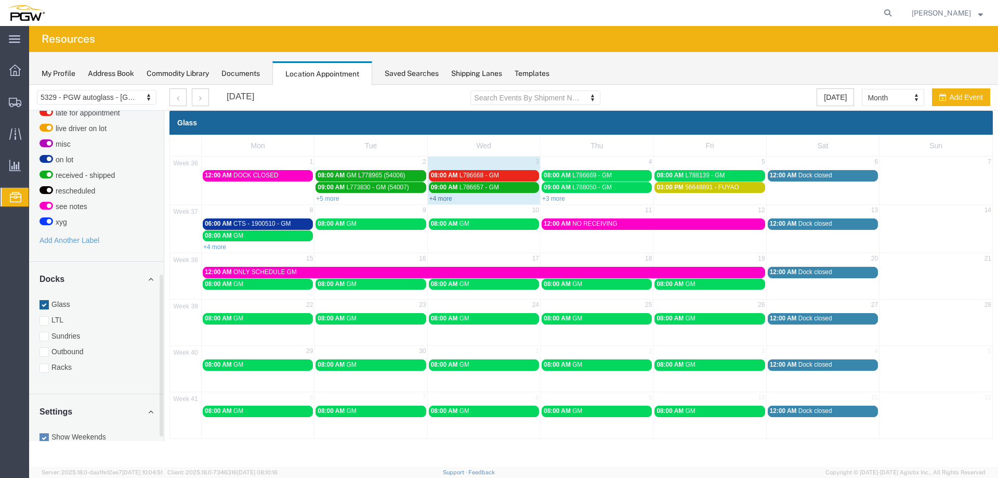
click at [439, 197] on link "+4 more" at bounding box center [441, 198] width 23 height 7
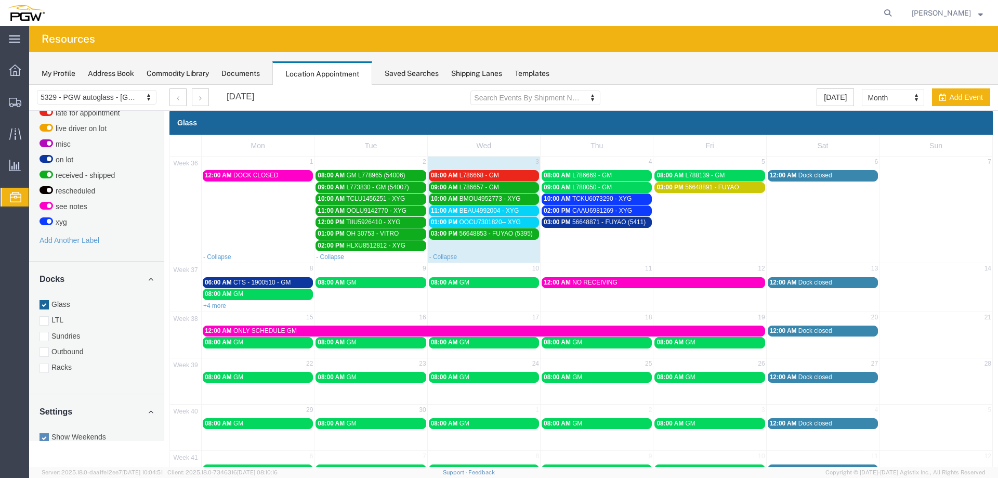
click at [523, 211] on div "11:00 AM BEAU4992004 - XYG" at bounding box center [484, 211] width 106 height 8
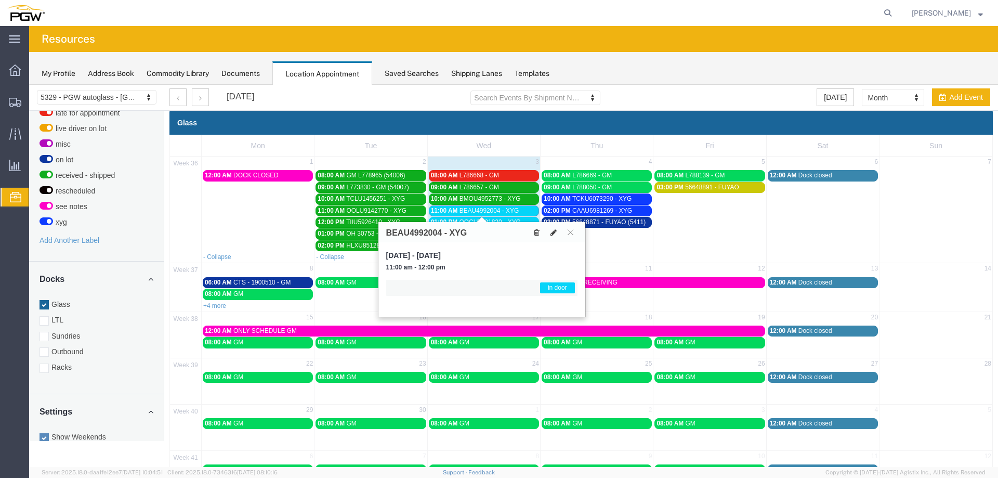
click at [556, 231] on icon at bounding box center [554, 232] width 6 height 7
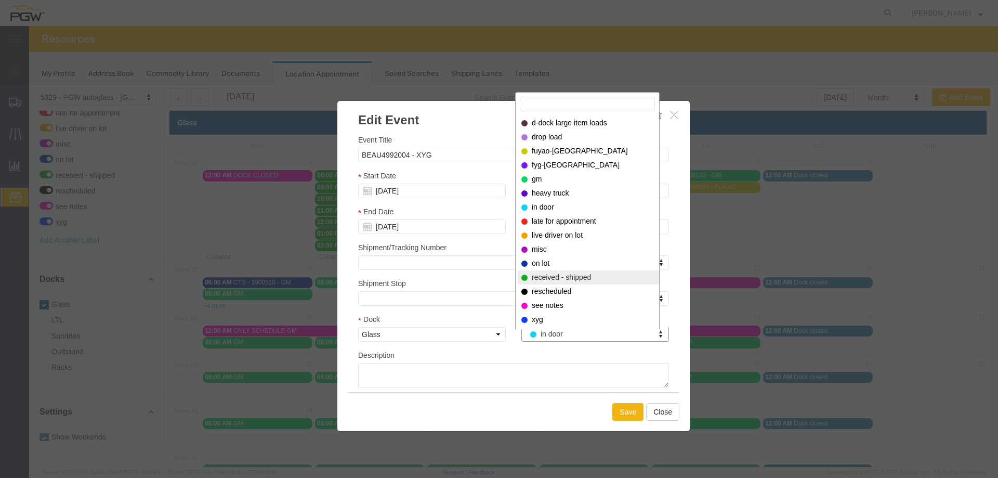
select select "200"
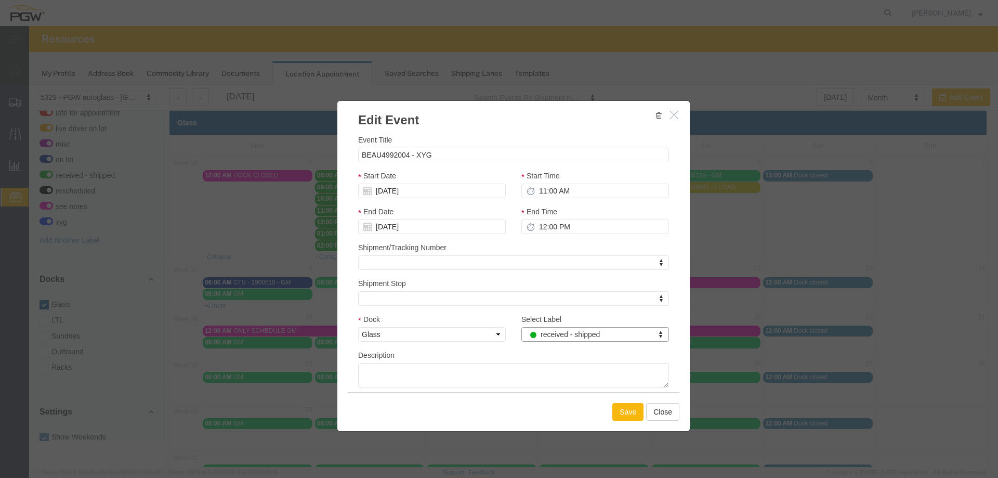
click at [616, 410] on button "Save" at bounding box center [628, 412] width 31 height 18
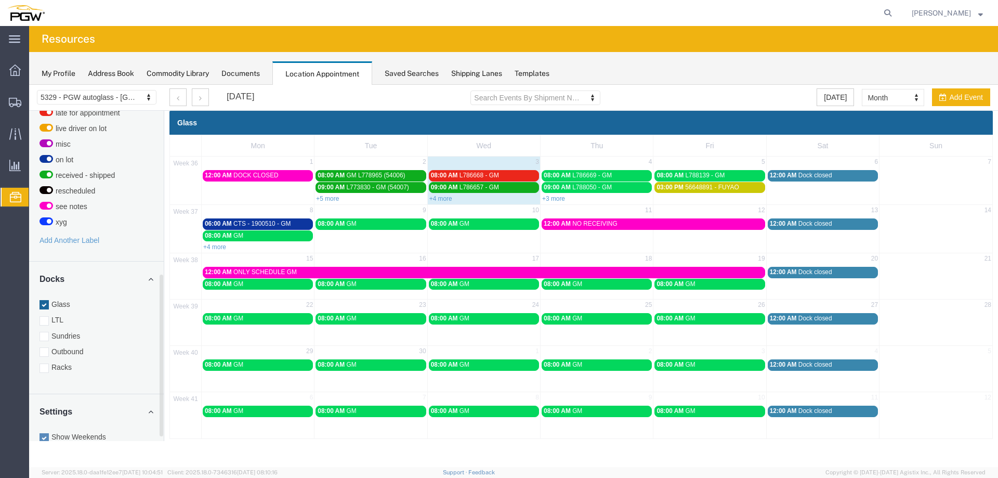
click at [76, 319] on div "Glass LTL Sundries Outbound Racks" at bounding box center [97, 335] width 114 height 73
click at [74, 331] on label "Sundries" at bounding box center [97, 336] width 114 height 10
click at [29, 85] on input "Sundries" at bounding box center [29, 85] width 0 height 0
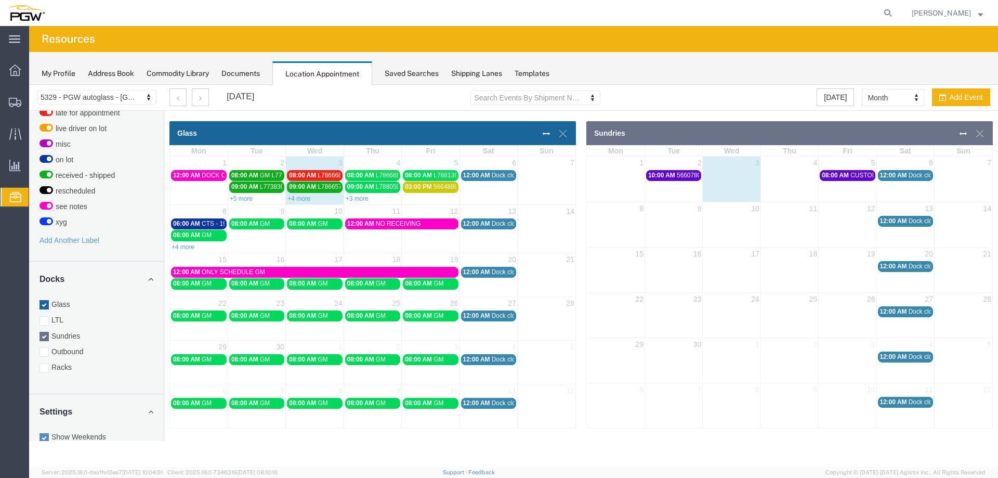
click at [803, 195] on div "1 2 3 4 5 6 7 10:00 AM 56607800 - [GEOGRAPHIC_DATA] 08:00 AM CUSTOM GLASS 12:00…" at bounding box center [790, 179] width 406 height 45
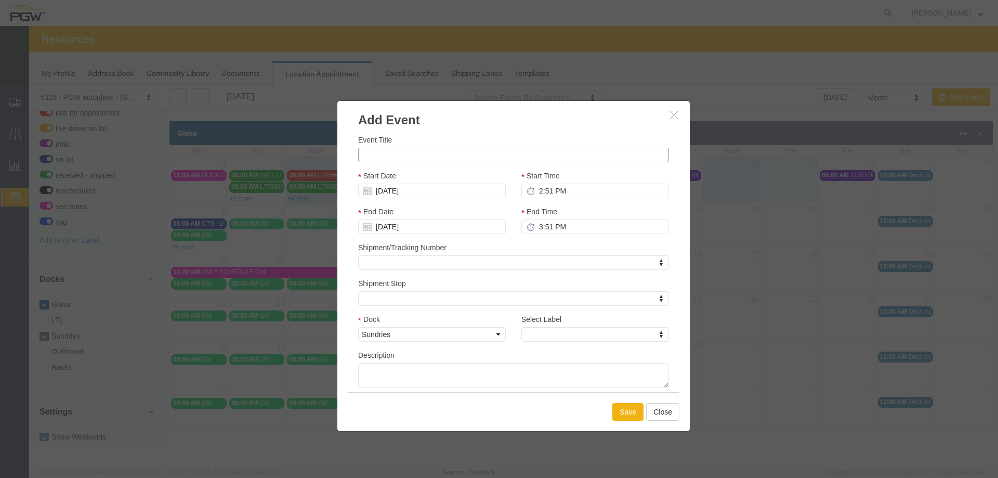
click at [473, 154] on input "Event Title" at bounding box center [513, 155] width 311 height 15
type input "DDP SUNDRIES"
click at [535, 192] on input "2:51 PM" at bounding box center [596, 191] width 148 height 15
type input "2:00 PM"
type input "3:00 PM"
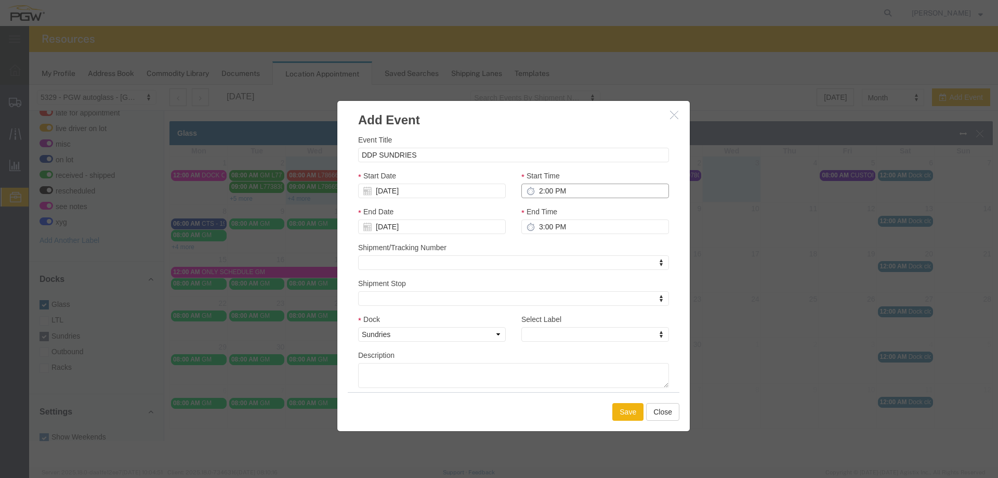
type input "2:00 PM"
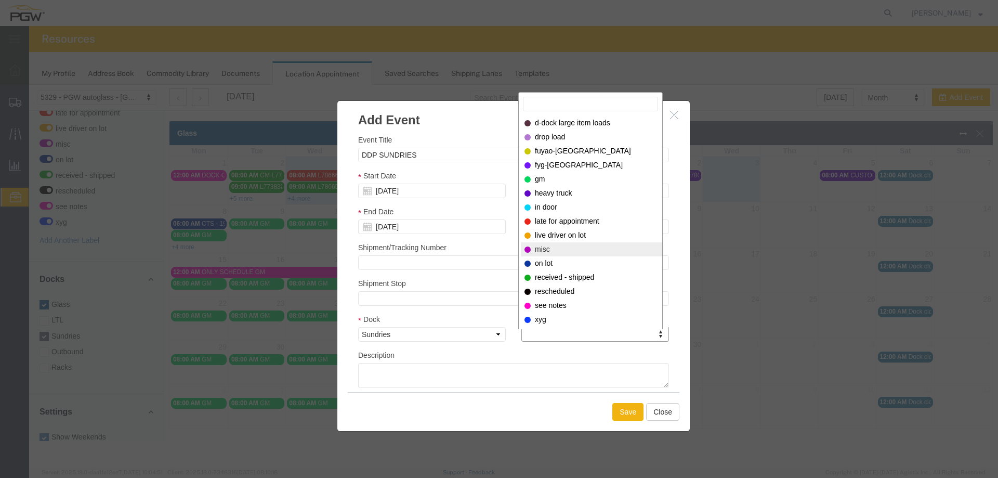
select select "12922"
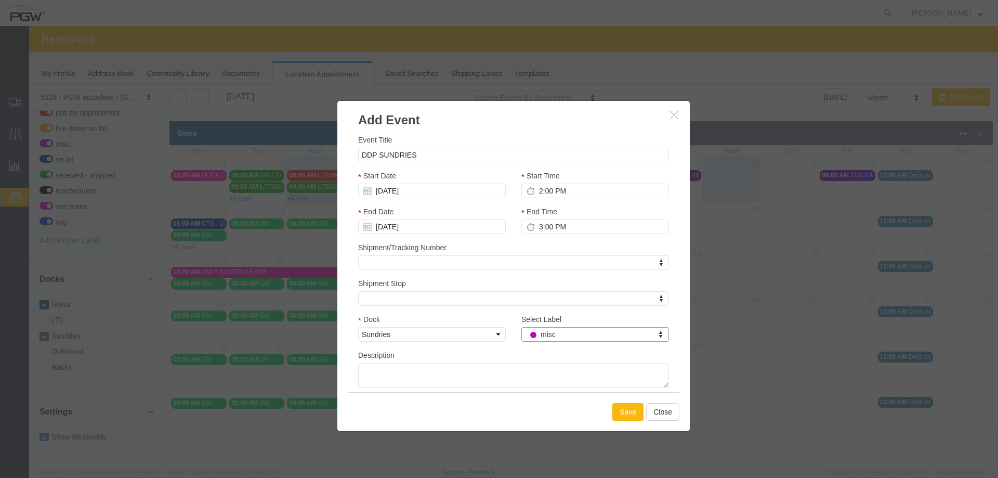
click at [623, 406] on button "Save" at bounding box center [628, 412] width 31 height 18
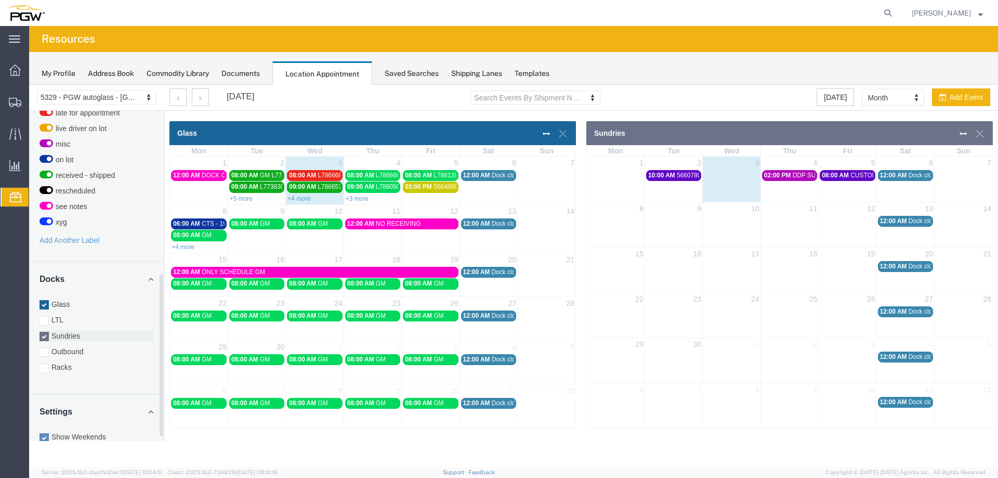
drag, startPoint x: 96, startPoint y: 325, endPoint x: 107, endPoint y: 85, distance: 239.9
click at [96, 331] on label "Sundries" at bounding box center [97, 336] width 114 height 10
click at [29, 85] on input "Sundries" at bounding box center [29, 85] width 0 height 0
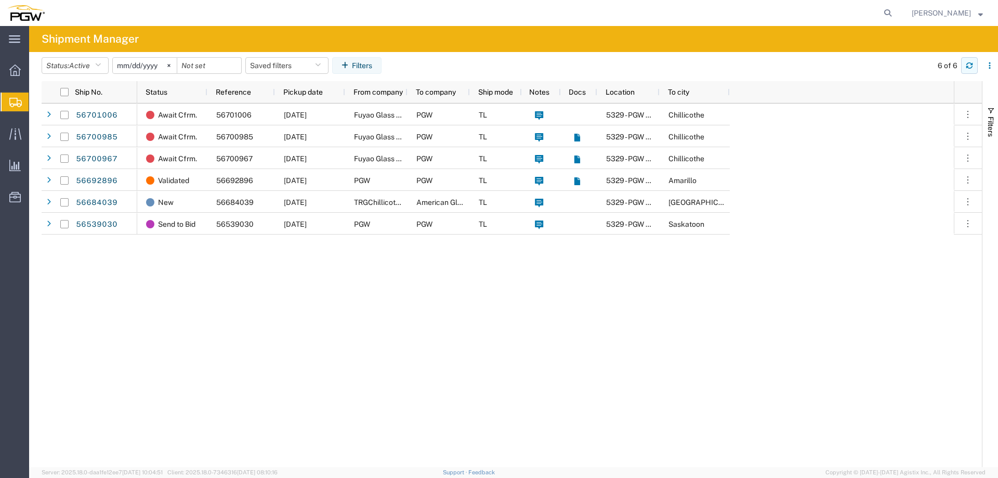
click at [968, 68] on icon "button" at bounding box center [970, 67] width 6 height 3
